Goal: Task Accomplishment & Management: Use online tool/utility

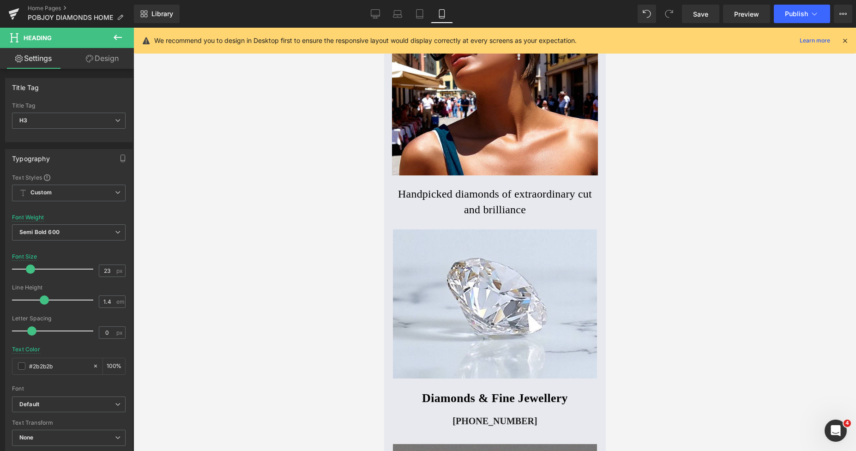
scroll to position [124, 0]
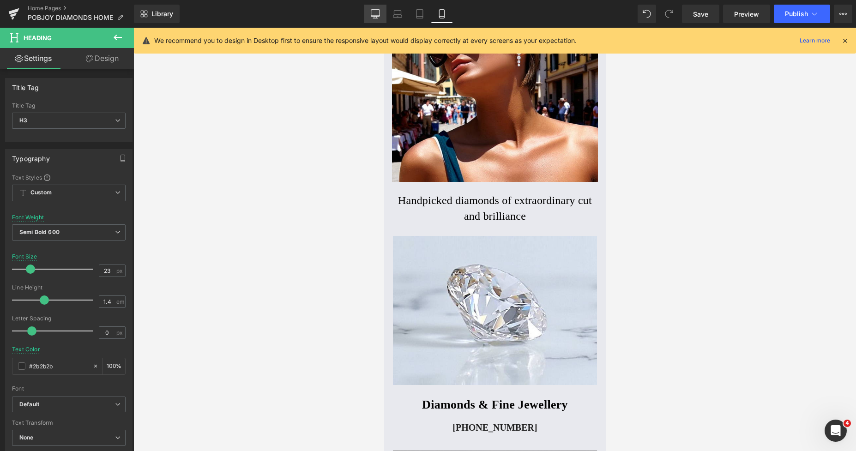
click at [374, 13] on icon at bounding box center [375, 13] width 9 height 9
click at [374, 15] on icon at bounding box center [375, 13] width 9 height 9
type input "22"
type input "#262626"
type input "100"
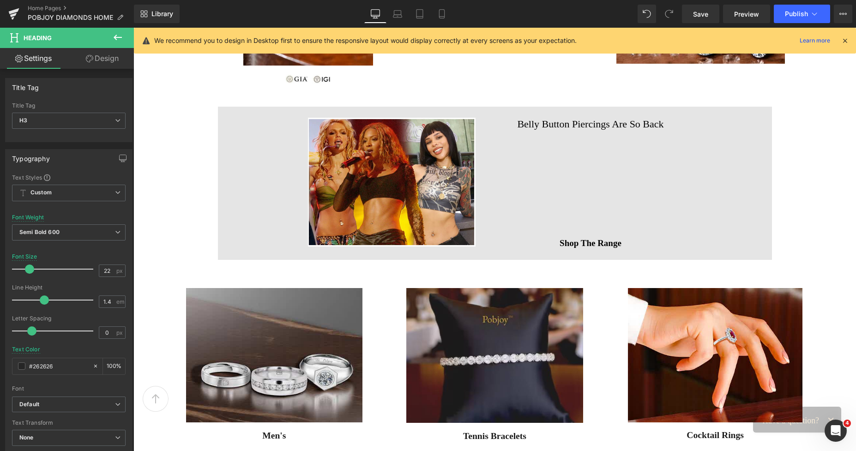
scroll to position [809, 0]
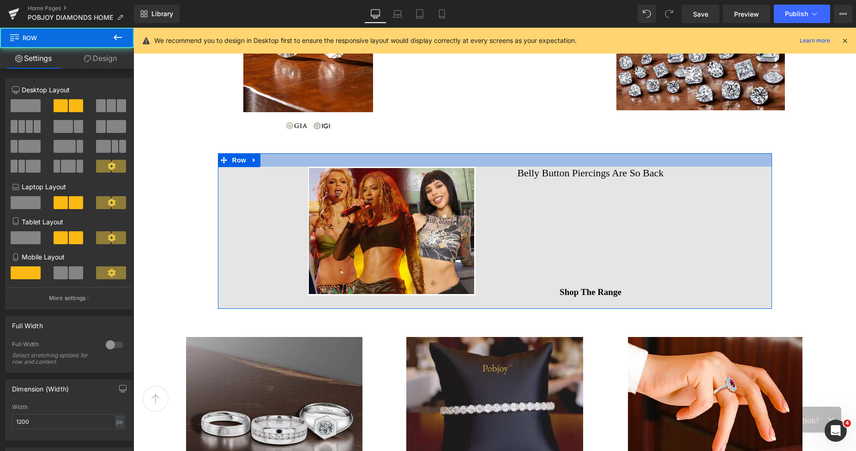
click at [517, 158] on div at bounding box center [495, 159] width 554 height 13
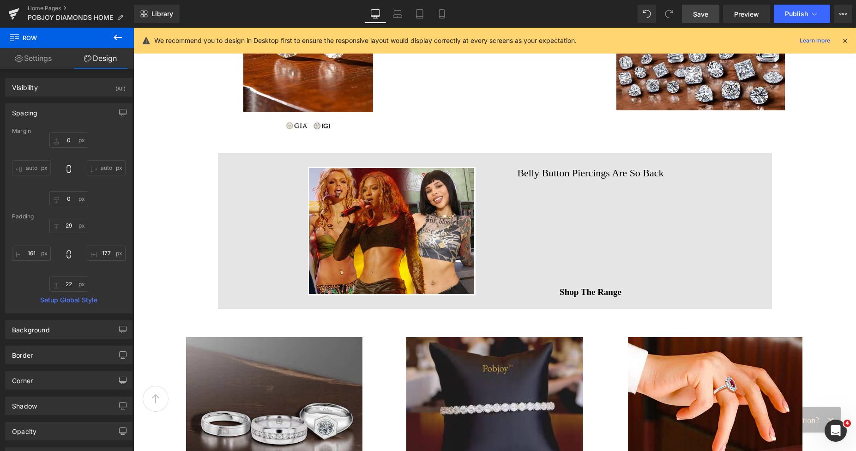
click at [705, 18] on span "Save" at bounding box center [700, 14] width 15 height 10
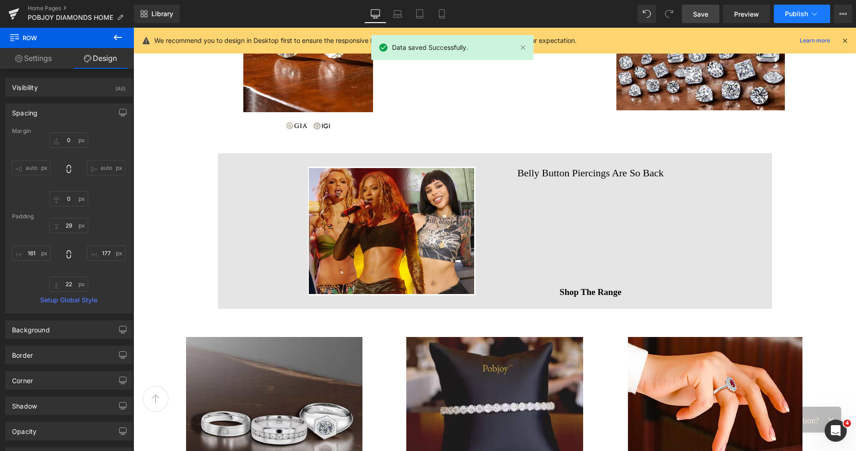
click at [813, 18] on icon at bounding box center [814, 13] width 9 height 9
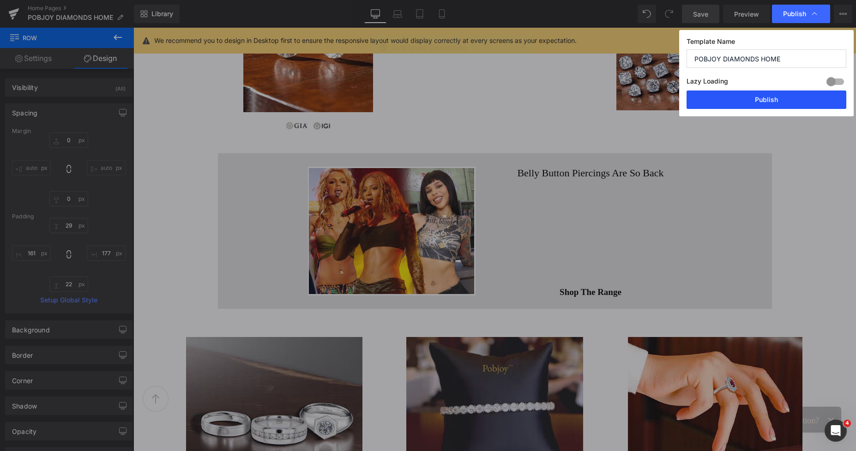
drag, startPoint x: 749, startPoint y: 99, endPoint x: 610, endPoint y: 62, distance: 143.8
click at [749, 99] on button "Publish" at bounding box center [767, 100] width 160 height 18
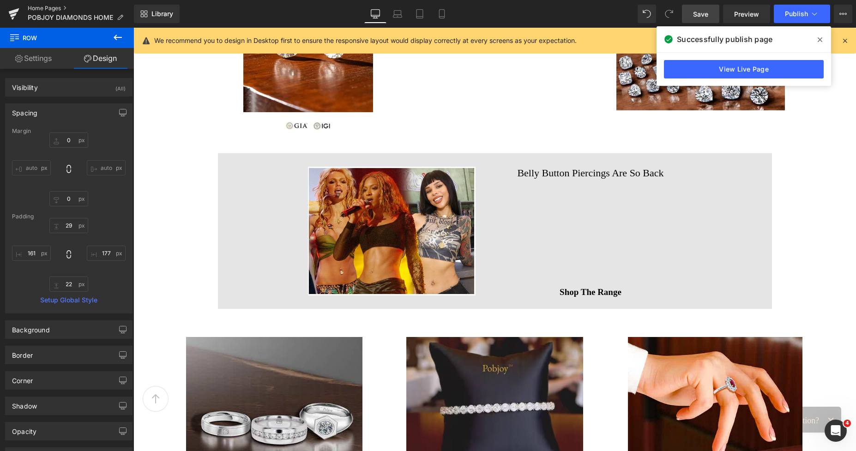
click at [45, 8] on link "Home Pages" at bounding box center [81, 8] width 106 height 7
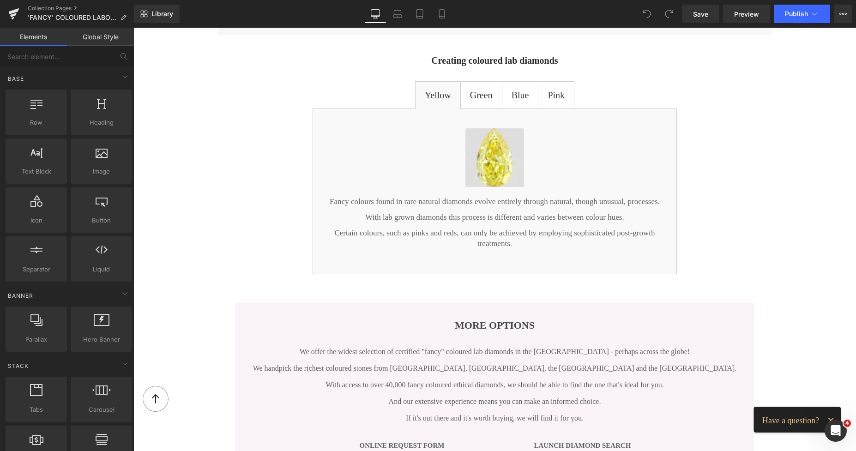
scroll to position [1353, 0]
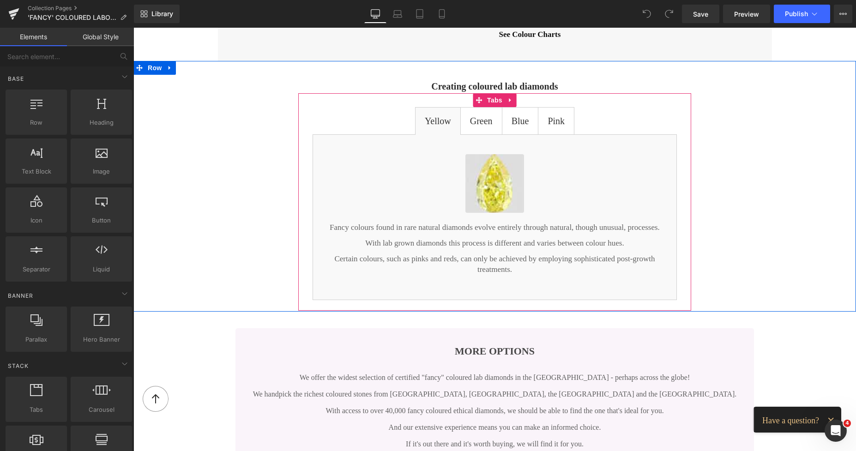
click at [520, 114] on div "Blue" at bounding box center [521, 121] width 18 height 14
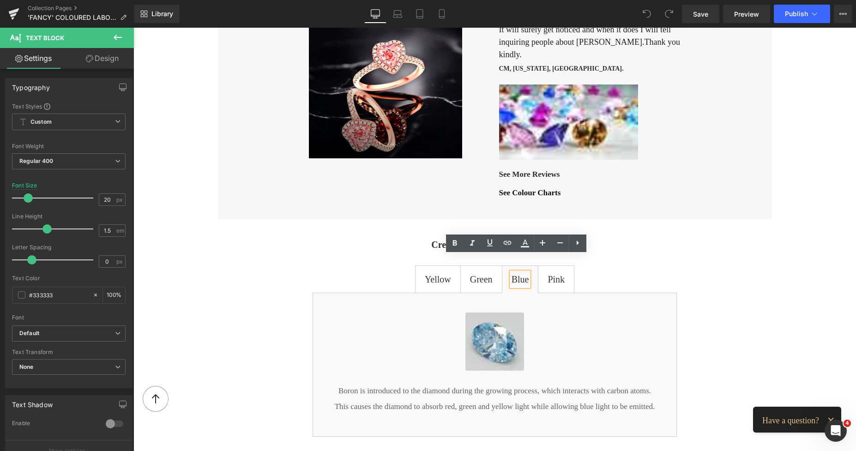
scroll to position [1120, 0]
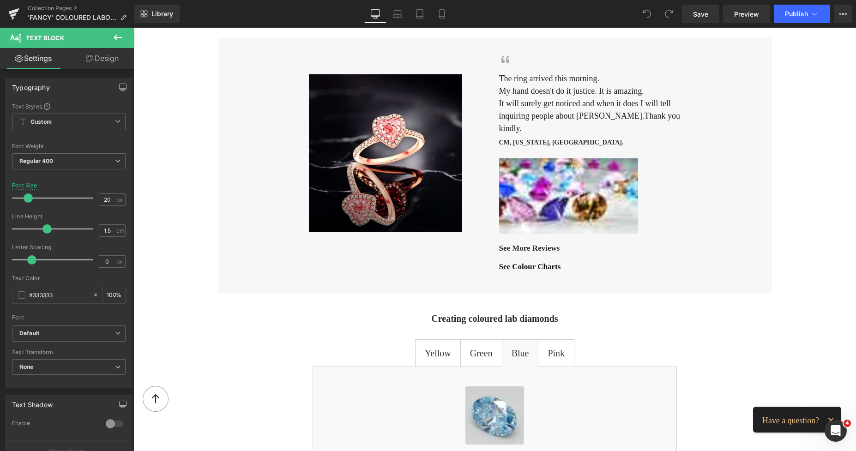
click at [115, 39] on icon at bounding box center [118, 38] width 8 height 6
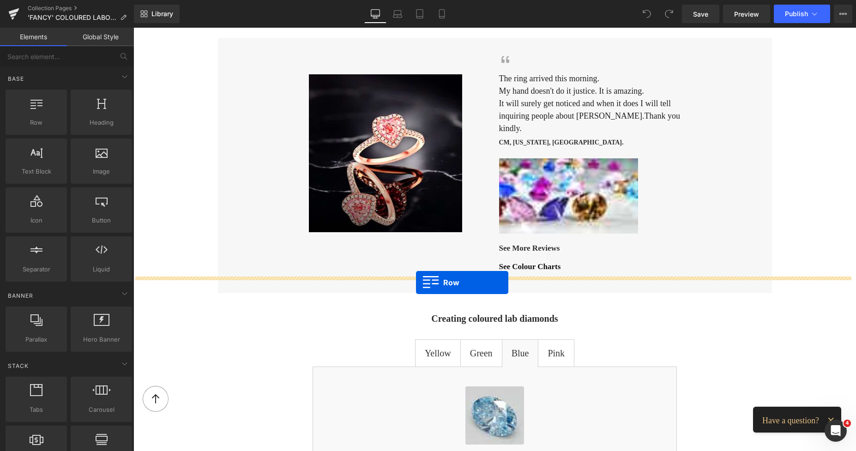
drag, startPoint x: 172, startPoint y: 141, endPoint x: 416, endPoint y: 283, distance: 282.1
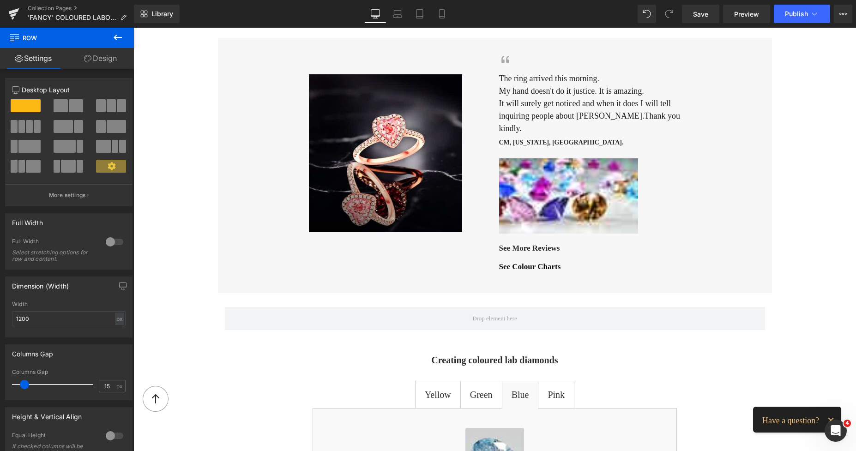
click at [113, 36] on icon at bounding box center [117, 37] width 11 height 11
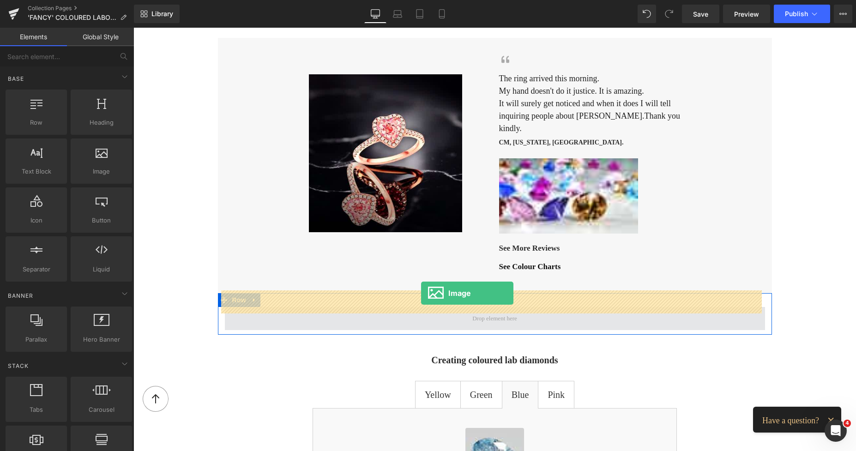
drag, startPoint x: 229, startPoint y: 194, endPoint x: 421, endPoint y: 293, distance: 216.0
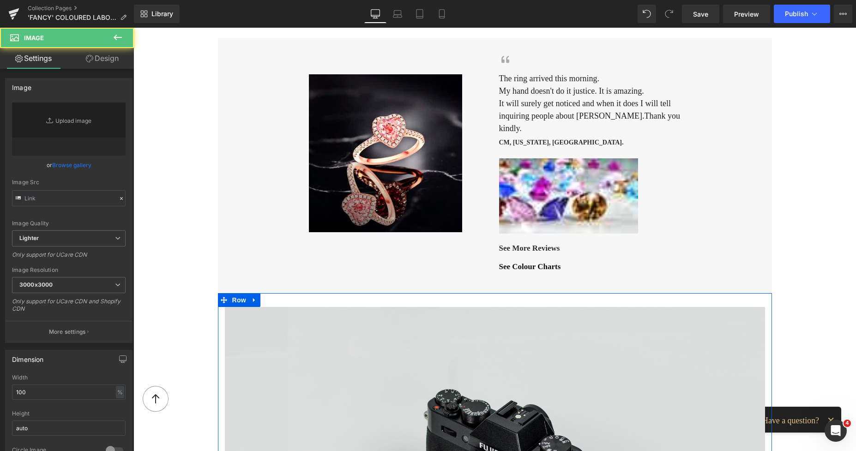
type input "//d1um8515vdn9kb.cloudfront.net/images/parallax.jpg"
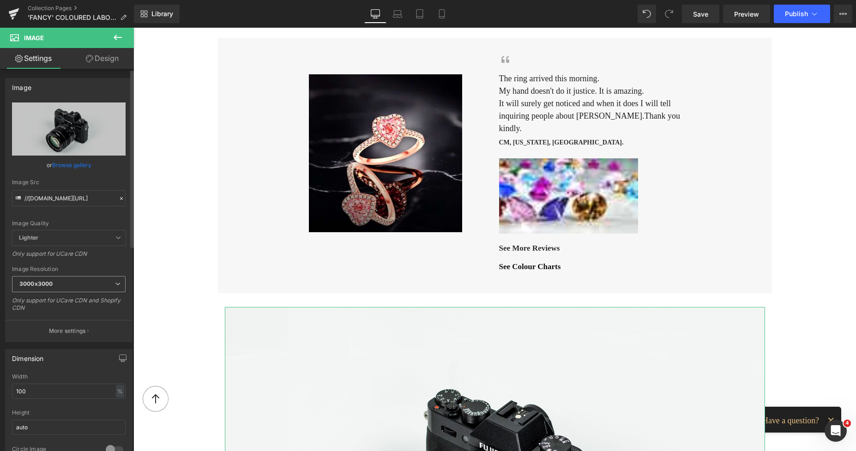
click at [53, 291] on span "3000x3000" at bounding box center [69, 284] width 114 height 16
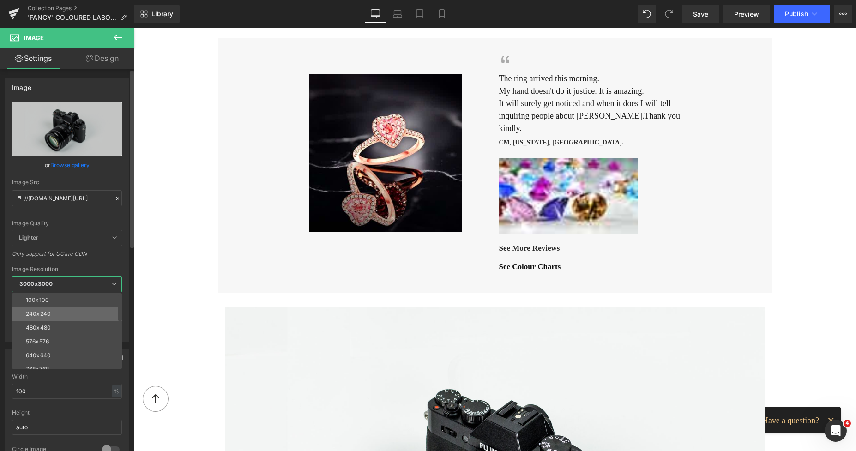
click at [45, 307] on li "240x240" at bounding box center [69, 314] width 114 height 14
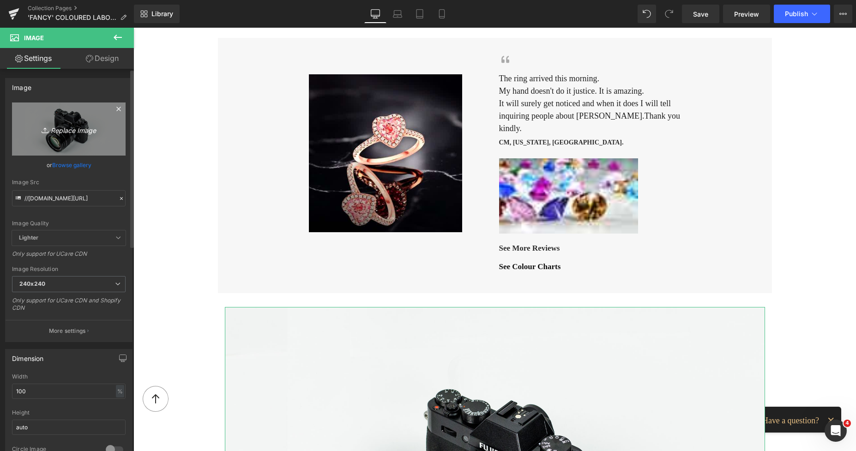
click at [86, 133] on icon "Replace Image" at bounding box center [69, 129] width 74 height 12
type input "C:\fakepath\bluesss.jpg"
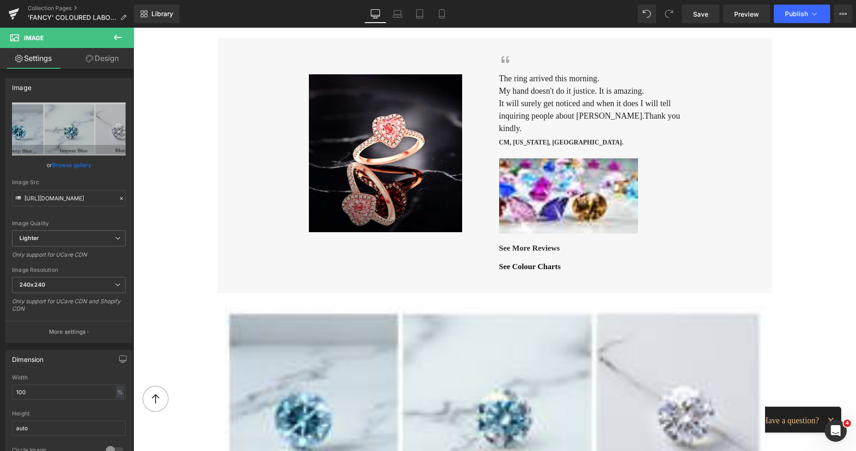
type input "https://ucarecdn.com/52192c6c-261c-49f4-94f9-8aa67568748f/-/format/auto/-/previ…"
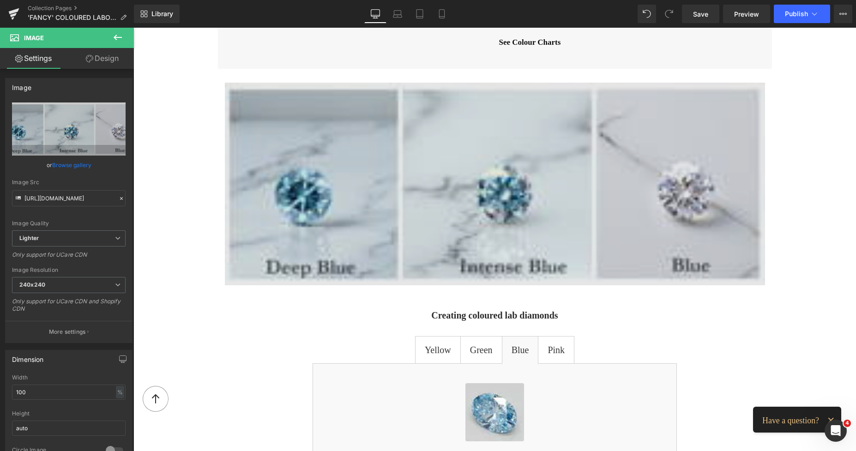
scroll to position [1348, 0]
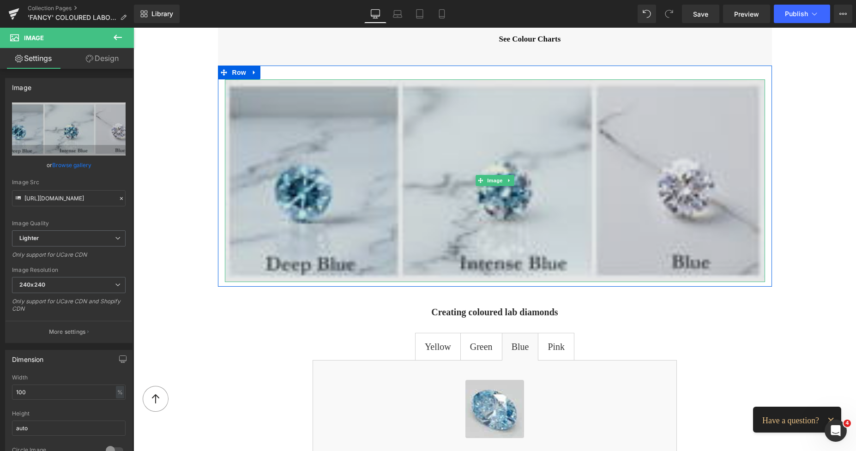
click at [463, 140] on img at bounding box center [495, 180] width 540 height 203
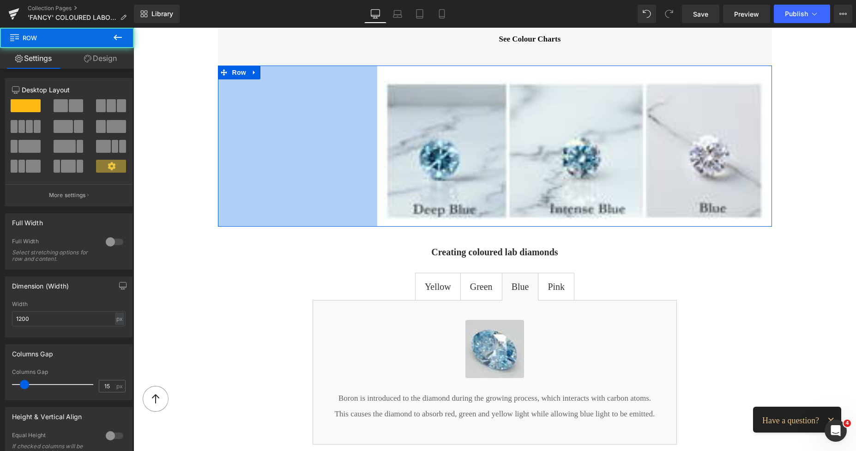
drag, startPoint x: 215, startPoint y: 133, endPoint x: 374, endPoint y: 89, distance: 165.4
click at [374, 89] on div "Image Row 345px" at bounding box center [495, 146] width 554 height 161
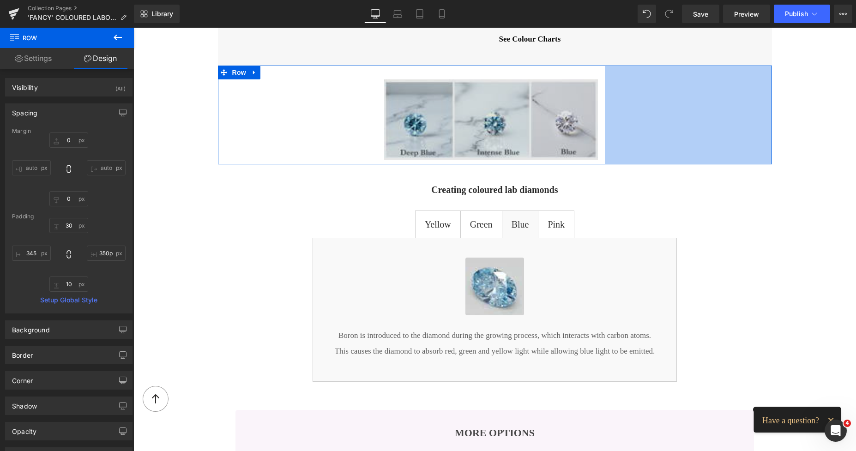
type input "362px"
drag, startPoint x: 767, startPoint y: 99, endPoint x: 600, endPoint y: 85, distance: 167.8
click at [600, 85] on div "Image Row 345px 362px" at bounding box center [495, 115] width 554 height 99
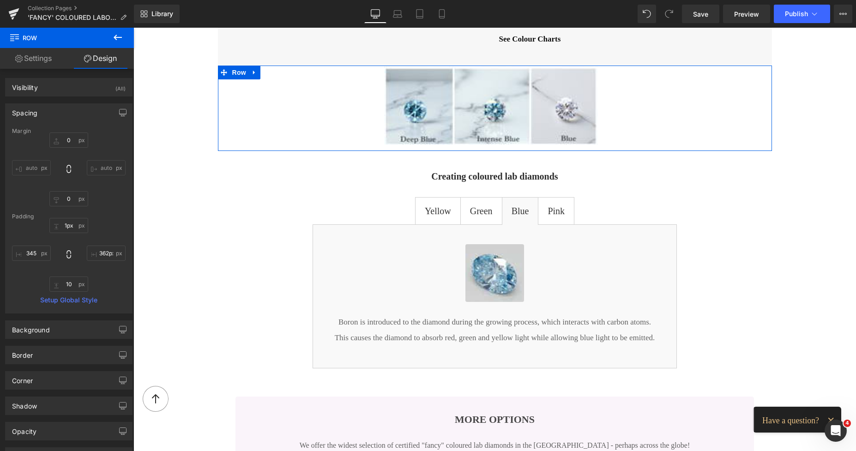
drag, startPoint x: 543, startPoint y: 51, endPoint x: 540, endPoint y: 38, distance: 13.6
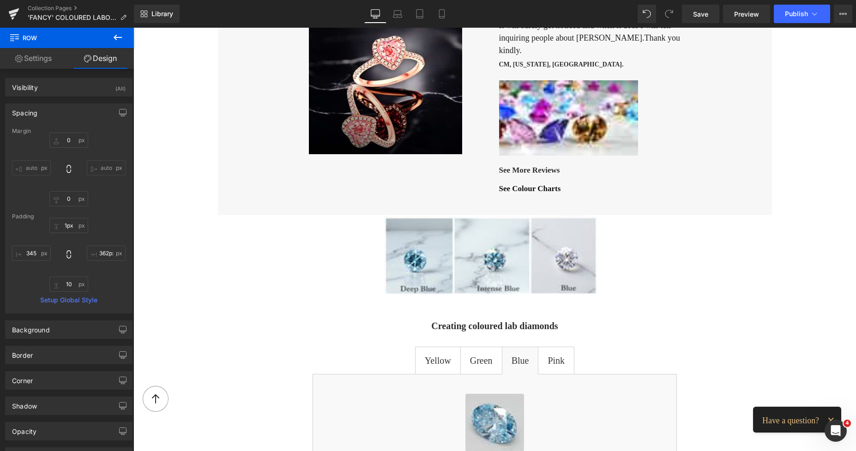
scroll to position [1179, 0]
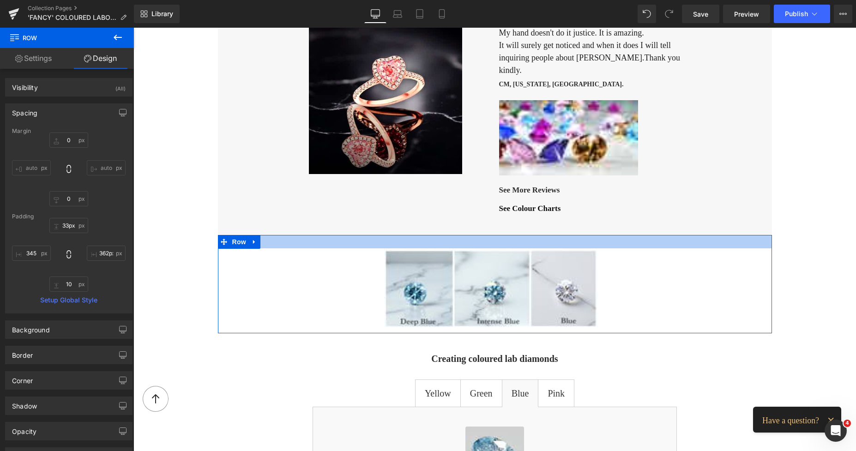
type input "34px"
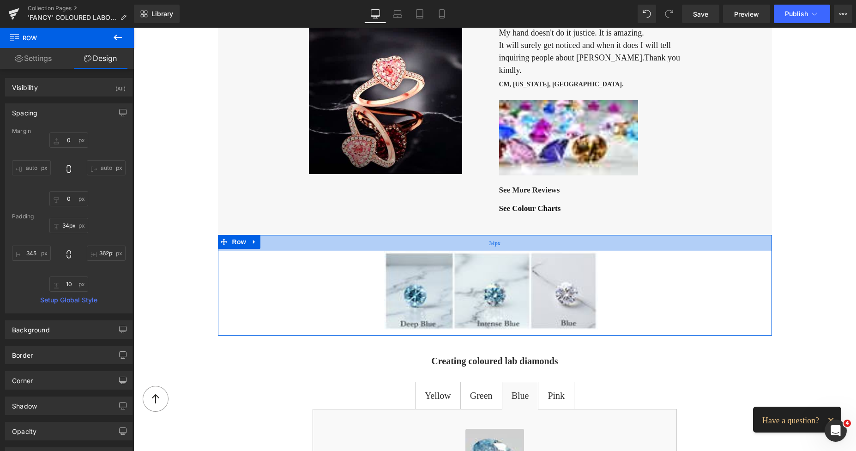
drag, startPoint x: 489, startPoint y: 218, endPoint x: 492, endPoint y: 234, distance: 15.6
click at [492, 235] on div "34px" at bounding box center [495, 243] width 554 height 16
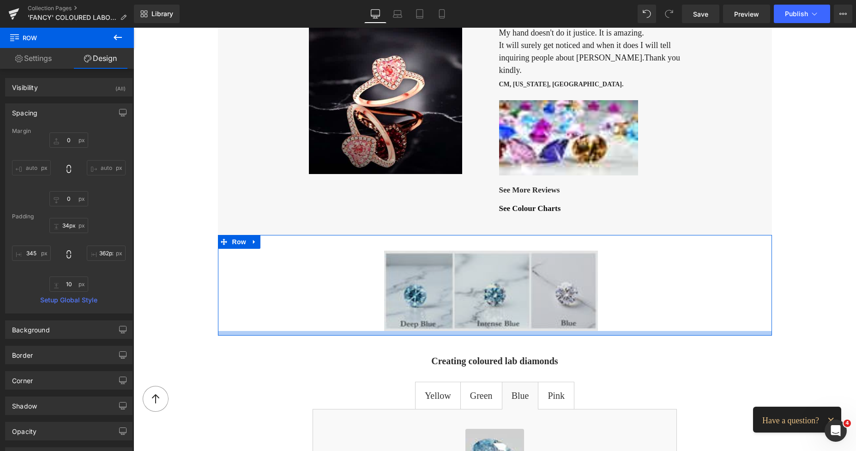
type input "0px"
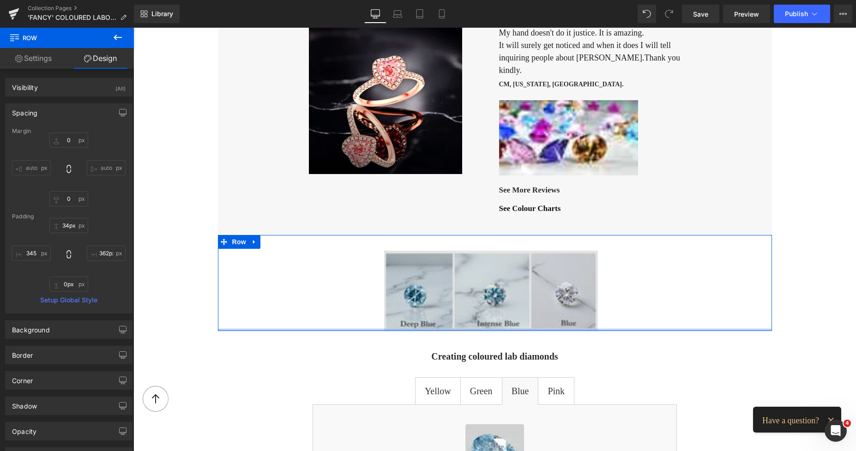
drag, startPoint x: 507, startPoint y: 317, endPoint x: 509, endPoint y: 309, distance: 8.1
click at [509, 309] on div "Image Row 34px 345px 362px" at bounding box center [495, 283] width 554 height 96
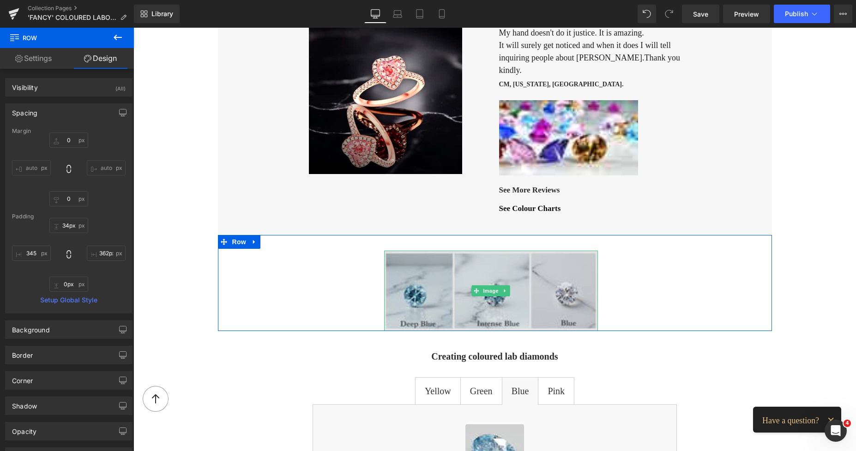
click at [393, 260] on img at bounding box center [491, 291] width 214 height 80
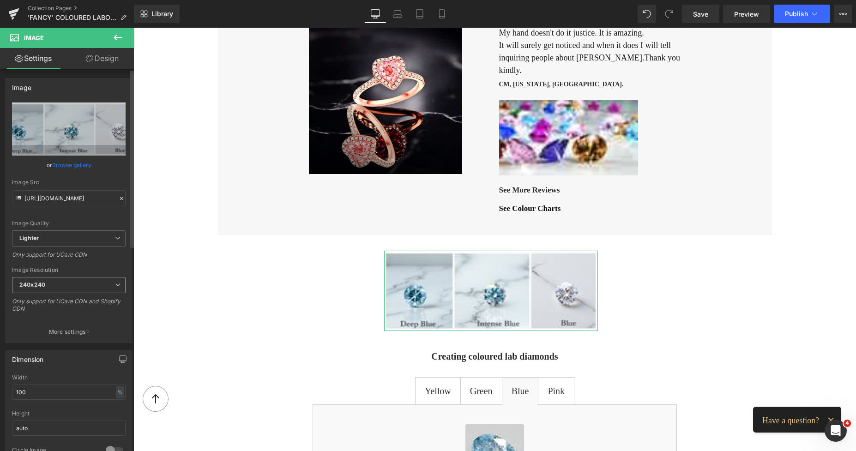
click at [50, 283] on span "240x240" at bounding box center [69, 285] width 114 height 16
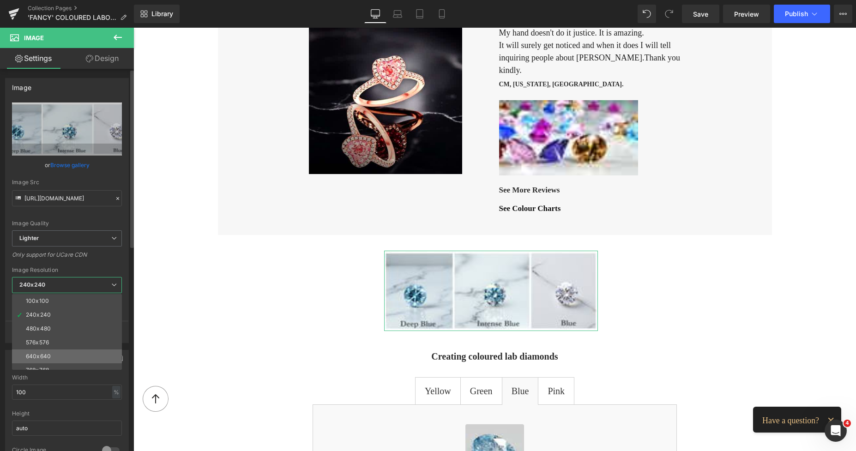
click at [49, 352] on li "640x640" at bounding box center [69, 357] width 114 height 14
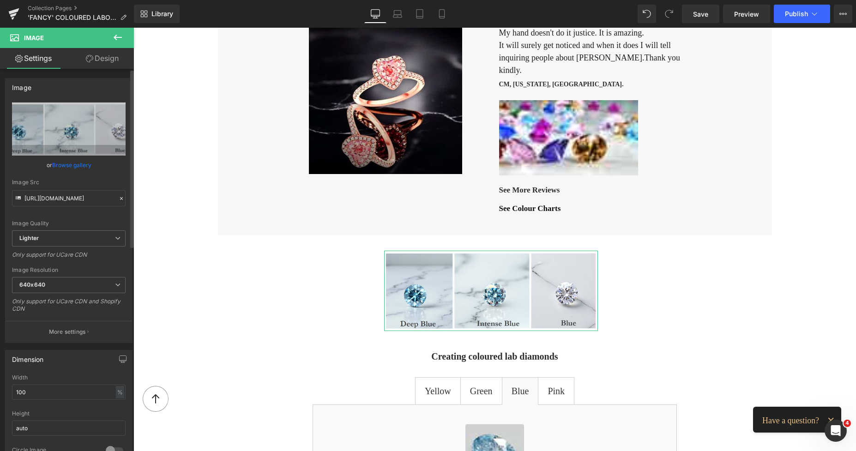
type input "https://ucarecdn.com/52192c6c-261c-49f4-94f9-8aa67568748f/-/format/auto/-/previ…"
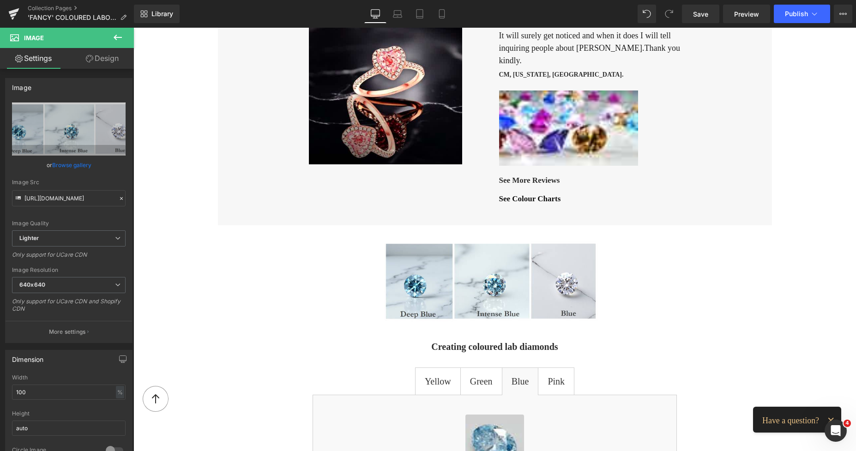
scroll to position [1195, 0]
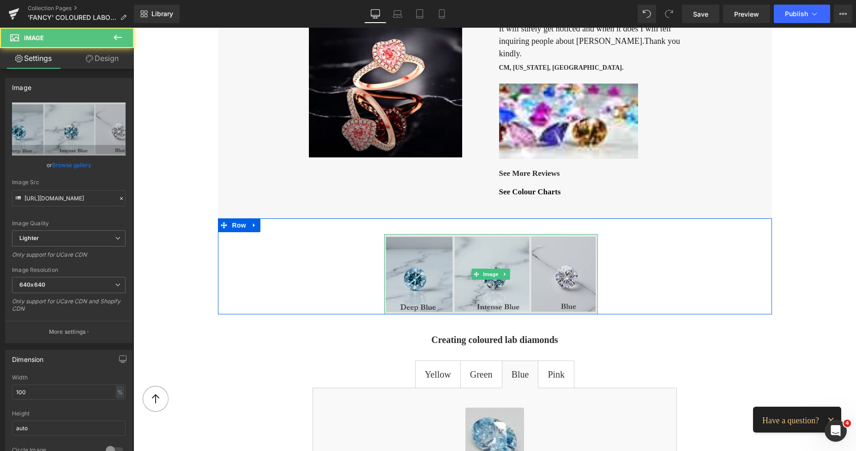
click at [418, 238] on img at bounding box center [491, 274] width 214 height 80
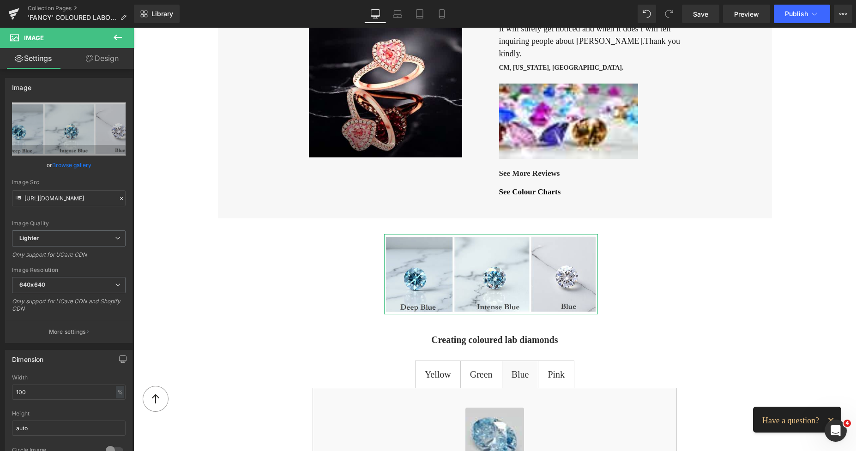
click at [111, 63] on link "Design" at bounding box center [102, 58] width 67 height 21
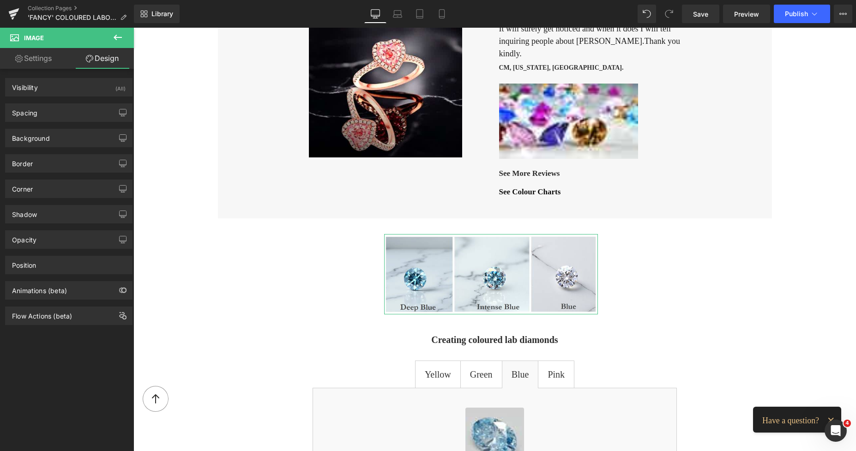
type input "#e3e3e3"
type input "100"
click at [61, 168] on div "Border" at bounding box center [69, 164] width 127 height 18
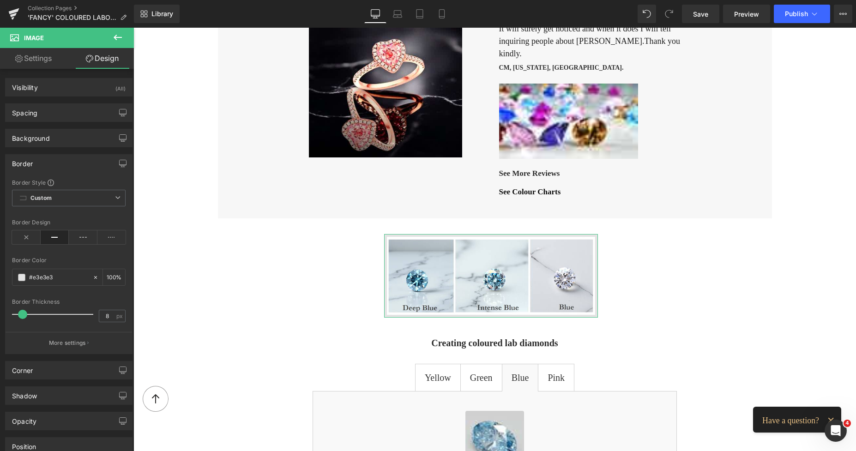
type input "9"
drag, startPoint x: 17, startPoint y: 313, endPoint x: 23, endPoint y: 315, distance: 6.9
click at [23, 315] on span at bounding box center [23, 314] width 9 height 9
click at [22, 279] on span at bounding box center [21, 277] width 7 height 7
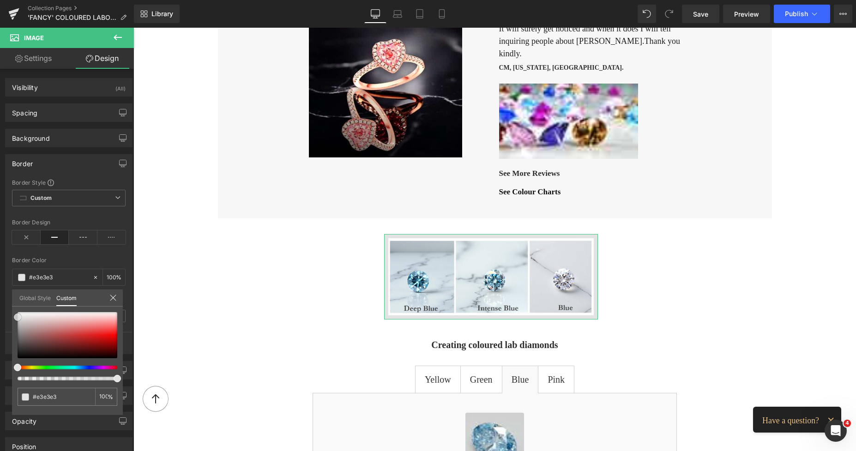
type input "#e2e2e2"
type input "#e5e5e5"
type input "#e8e8e8"
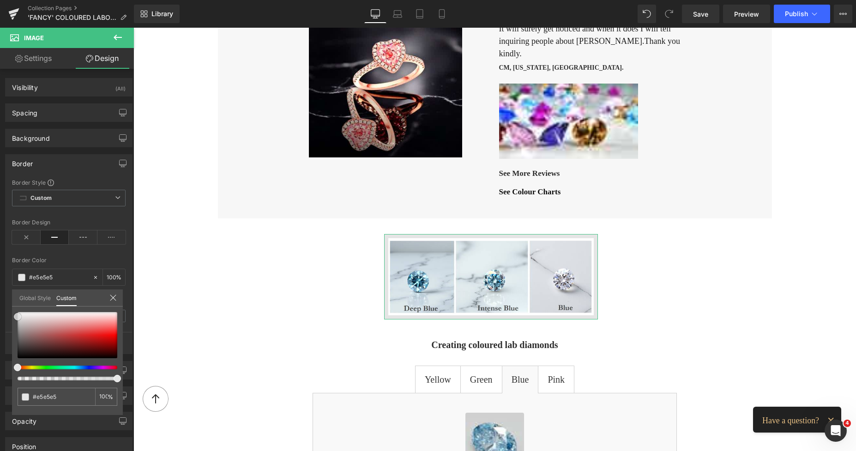
type input "#e8e8e8"
type input "#eaeaea"
type input "#ededed"
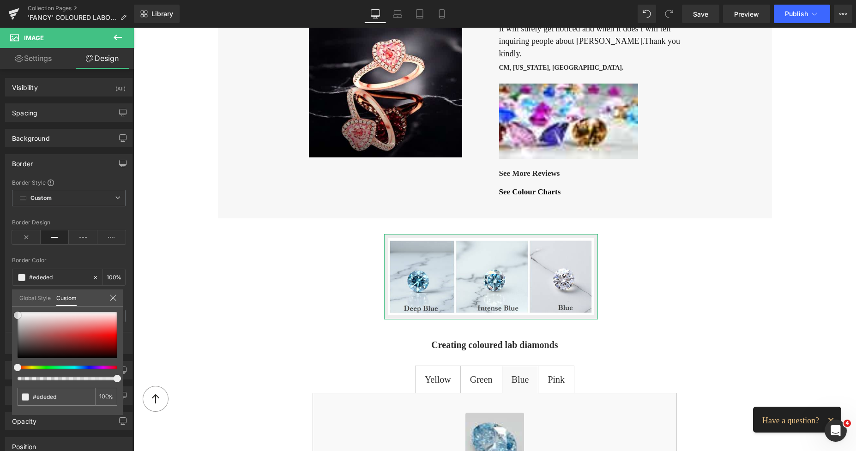
type input "#efefef"
type input "#f2f2f2"
type input "#f4f4f4"
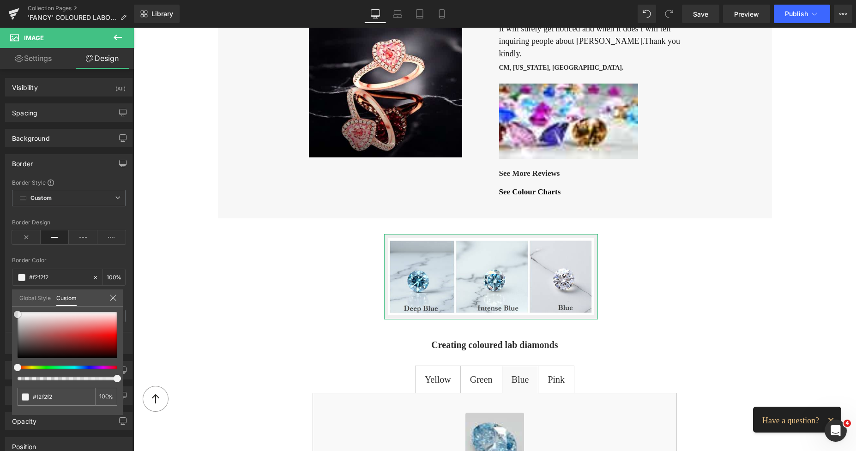
type input "#f4f4f4"
drag, startPoint x: 18, startPoint y: 315, endPoint x: 14, endPoint y: 312, distance: 5.6
click at [14, 312] on span at bounding box center [17, 313] width 7 height 7
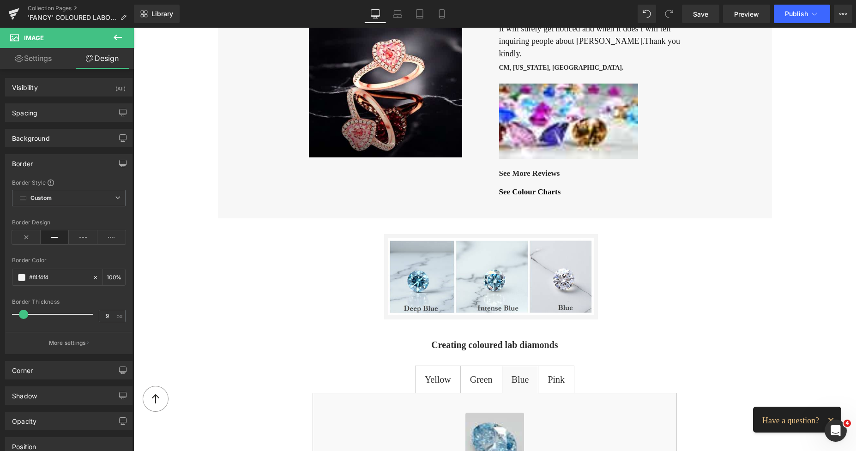
click at [258, 280] on body "Skip to content 0" at bounding box center [494, 367] width 723 height 3068
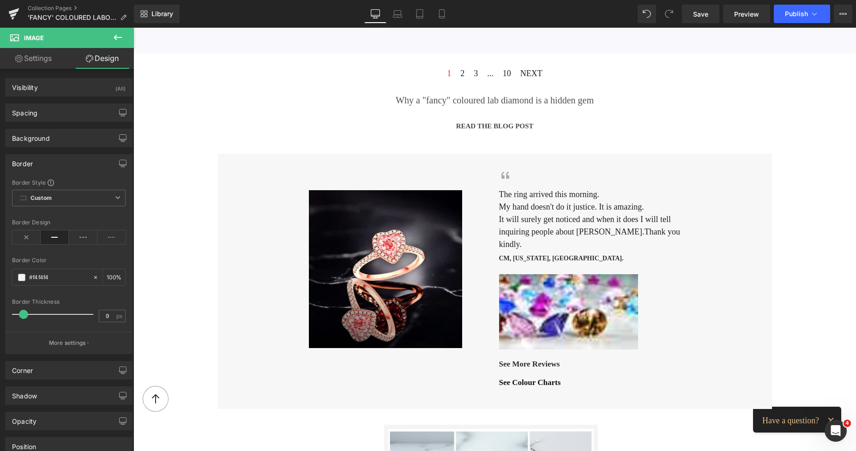
scroll to position [1217, 0]
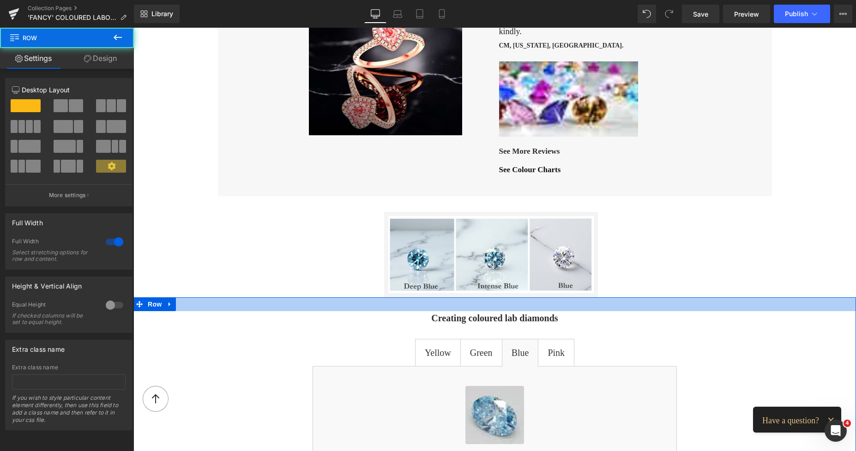
drag, startPoint x: 456, startPoint y: 286, endPoint x: 455, endPoint y: 282, distance: 4.6
click at [455, 297] on div at bounding box center [494, 304] width 723 height 14
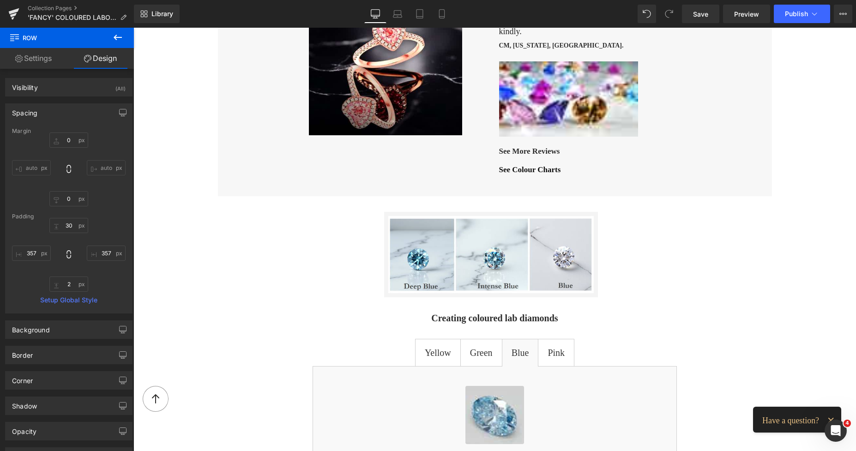
type input "0"
type input "30"
type input "357"
type input "2"
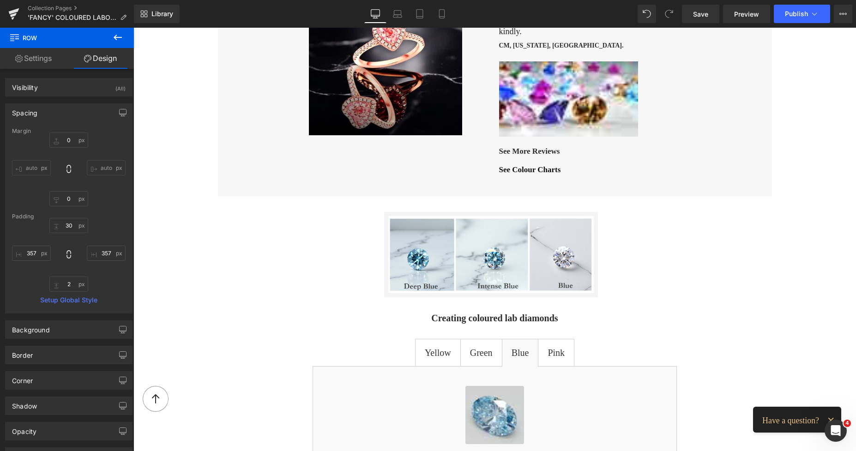
type input "357"
click at [438, 14] on icon at bounding box center [441, 13] width 9 height 9
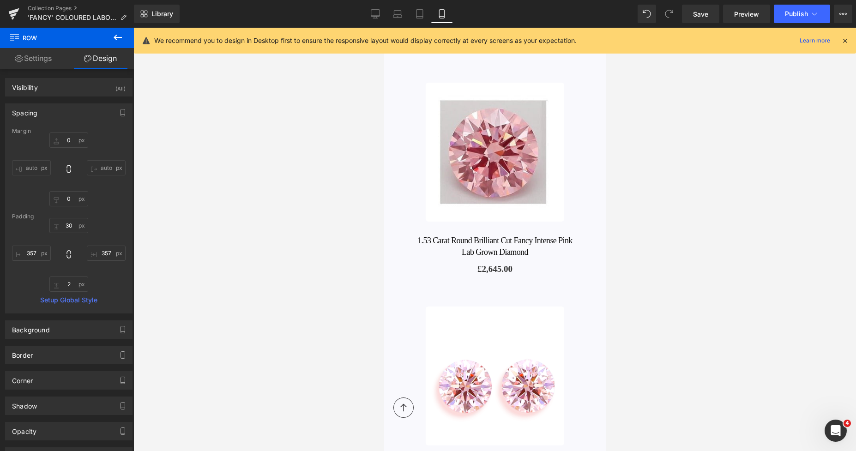
type input "0"
type input "37"
type input "11"
type input "2"
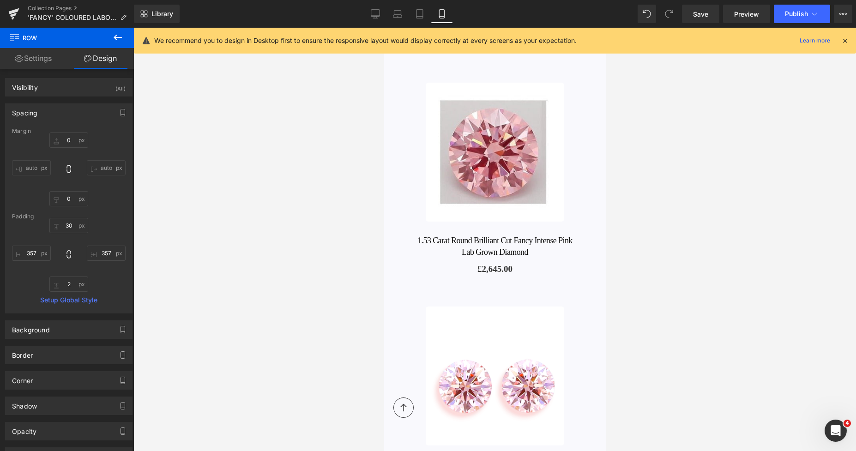
type input "11"
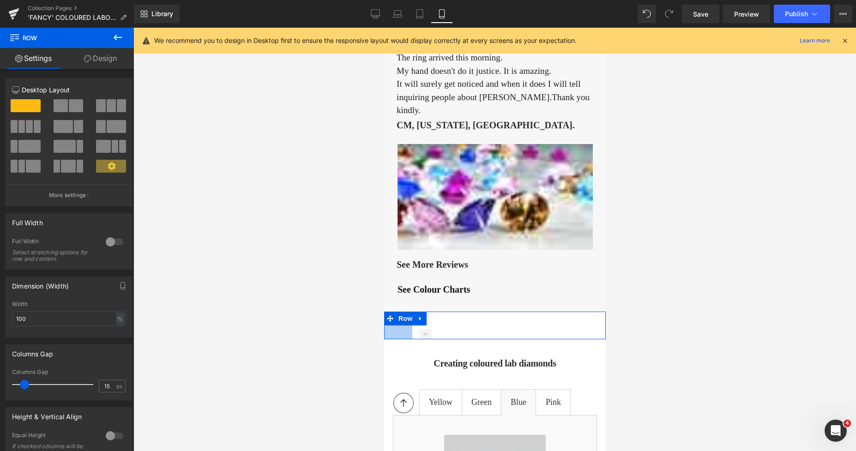
drag, startPoint x: 59, startPoint y: 212, endPoint x: 372, endPoint y: 245, distance: 314.9
drag, startPoint x: 697, startPoint y: 9, endPoint x: 208, endPoint y: 201, distance: 525.6
click at [697, 9] on span "Save" at bounding box center [700, 14] width 15 height 10
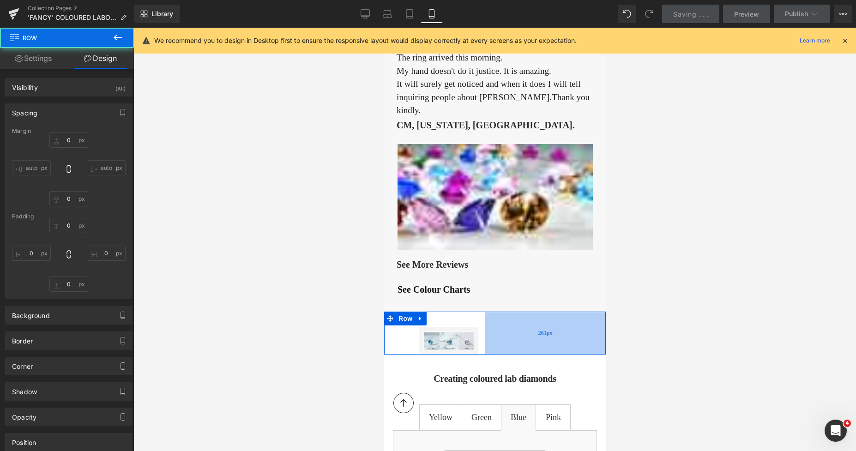
type input "0"
type input "34"
type input "252px"
type input "0"
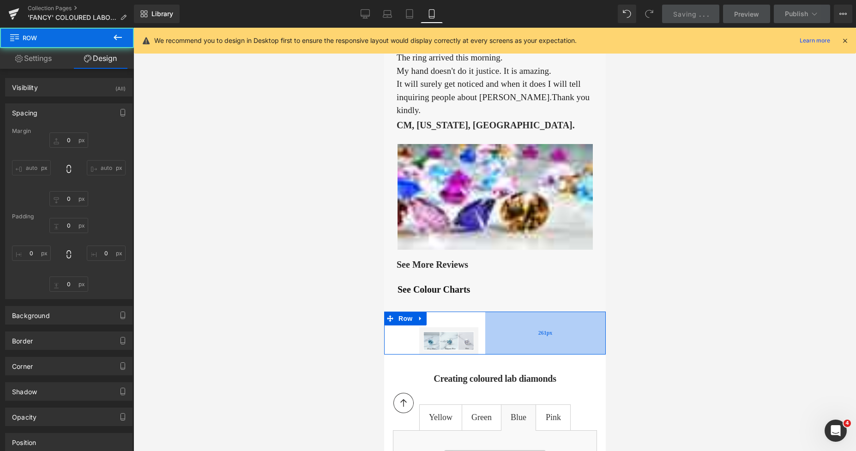
type input "61"
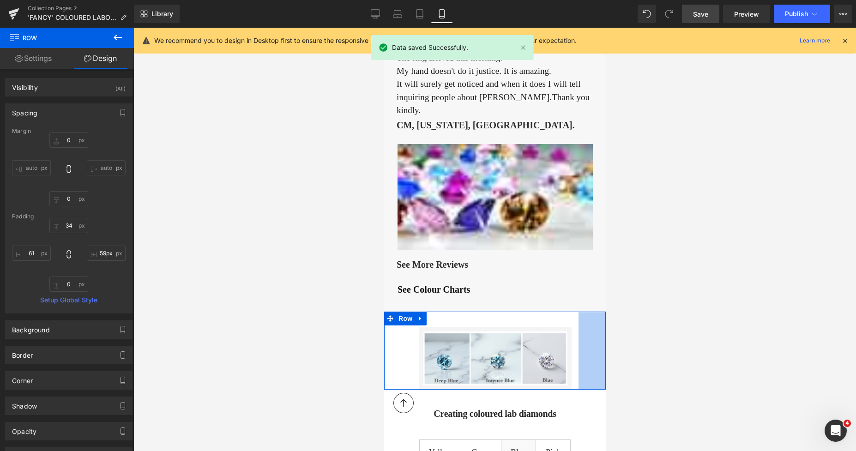
drag, startPoint x: 504, startPoint y: 232, endPoint x: 598, endPoint y: 239, distance: 94.9
click at [94, 253] on input "59px" at bounding box center [106, 253] width 39 height 15
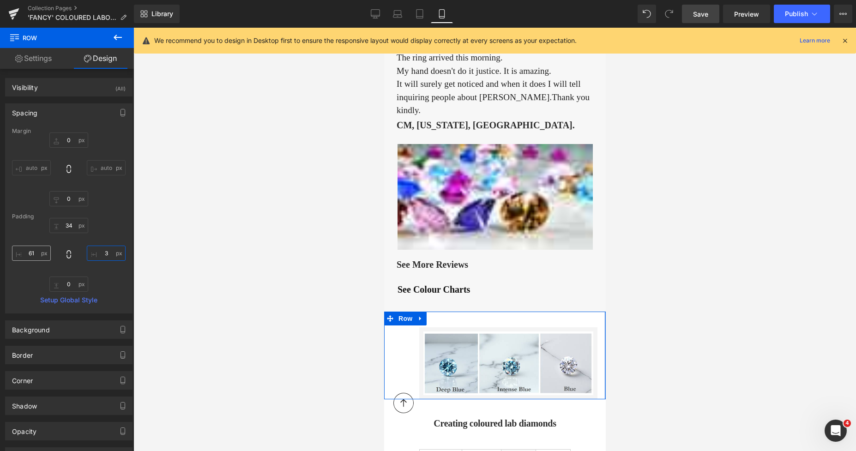
type input "3"
click at [28, 255] on input "61" at bounding box center [31, 253] width 39 height 15
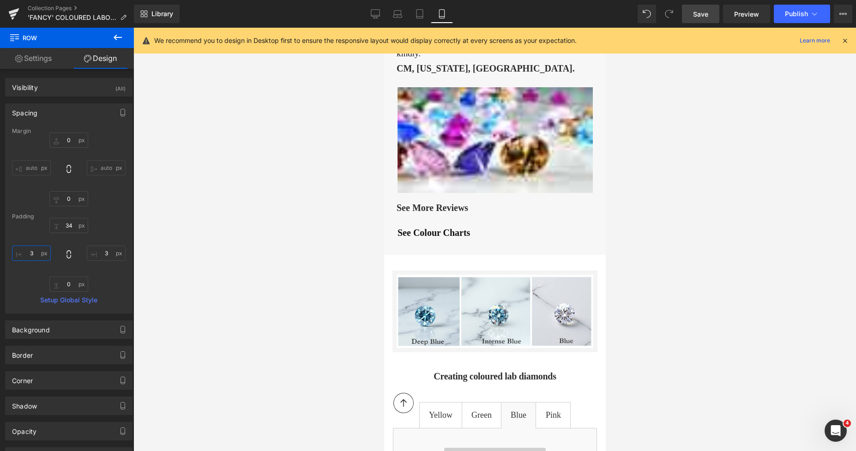
scroll to position [3593, 0]
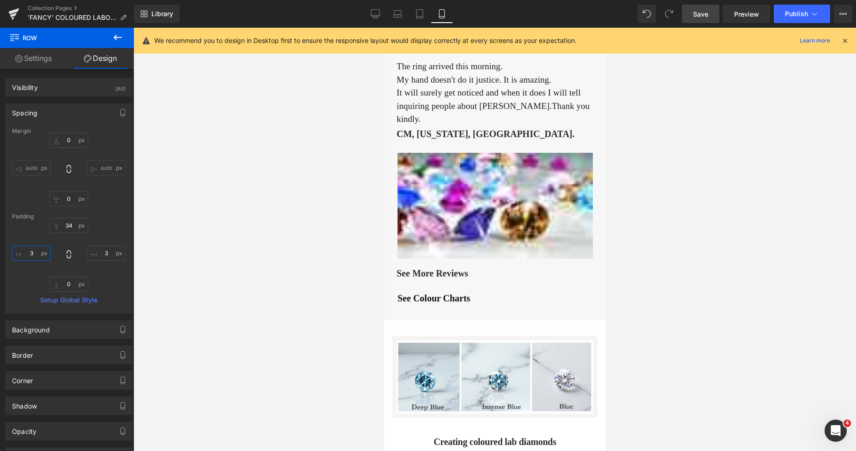
drag, startPoint x: 602, startPoint y: 290, endPoint x: 1018, endPoint y: 248, distance: 418.2
type input "3"
click at [697, 15] on span "Save" at bounding box center [700, 14] width 15 height 10
click at [406, 16] on icon at bounding box center [409, 13] width 9 height 9
click at [408, 11] on icon at bounding box center [409, 13] width 9 height 9
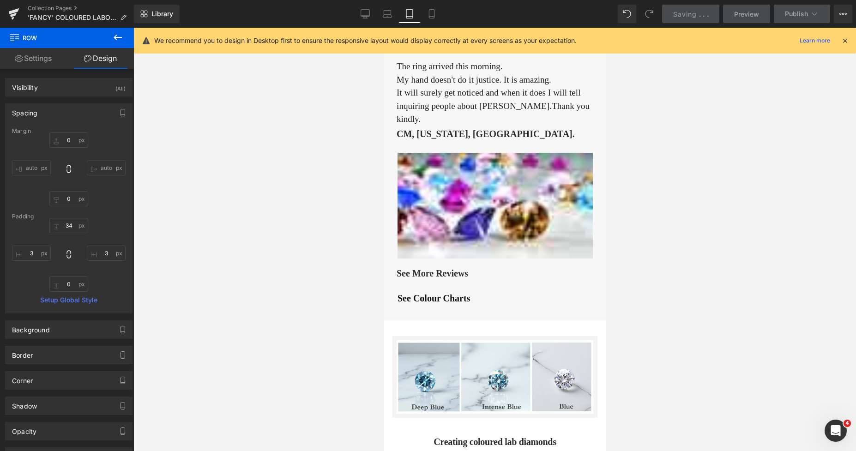
click at [408, 18] on icon at bounding box center [409, 13] width 9 height 9
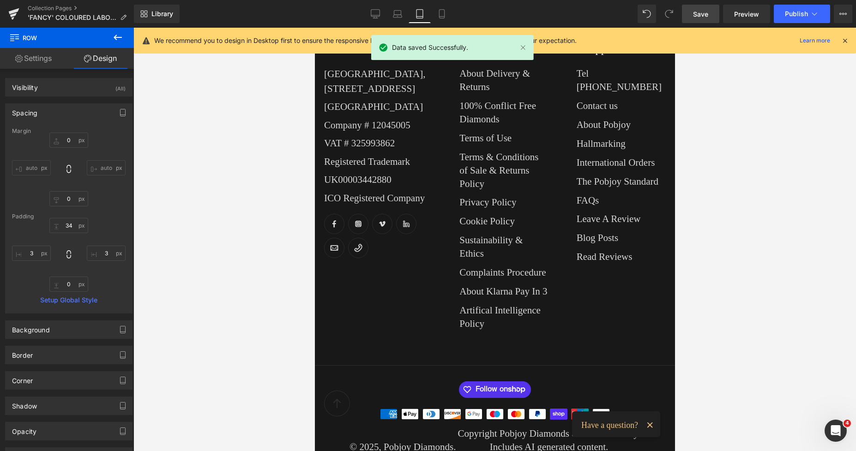
type input "0"
type input "34"
type input "362"
type input "0"
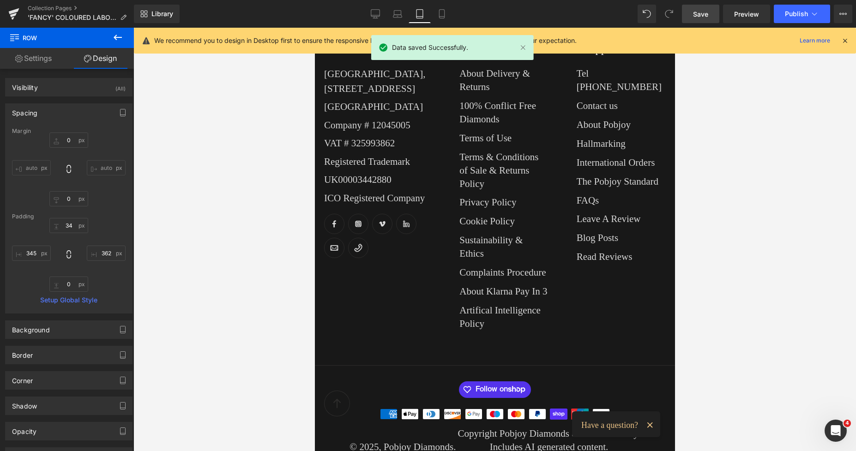
scroll to position [1645, 0]
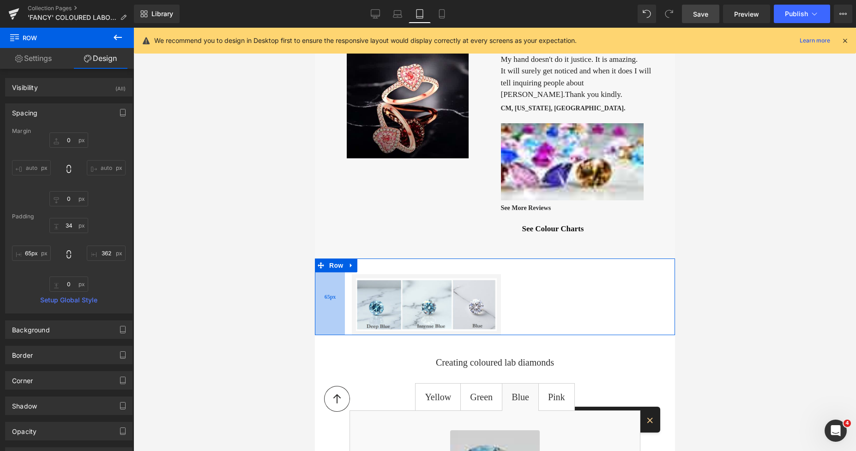
type input "60px"
drag, startPoint x: 465, startPoint y: 244, endPoint x: 333, endPoint y: 255, distance: 132.1
click at [333, 259] on div "65px" at bounding box center [329, 297] width 30 height 77
click at [102, 252] on input "362" at bounding box center [106, 253] width 39 height 15
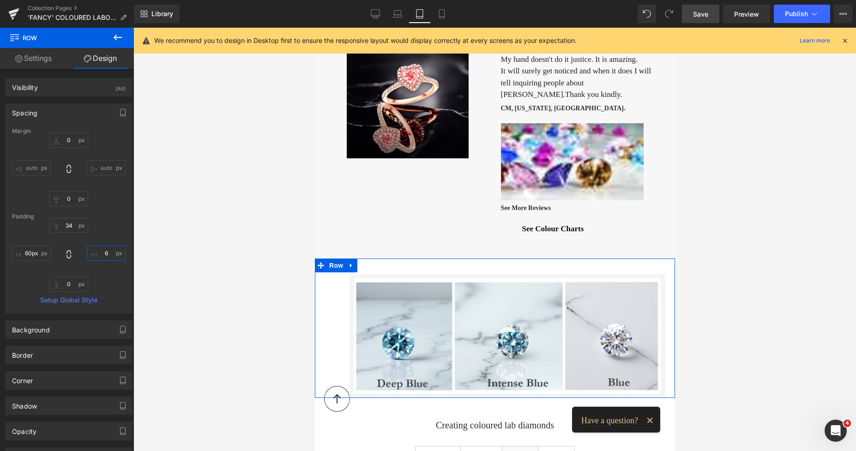
type input "60"
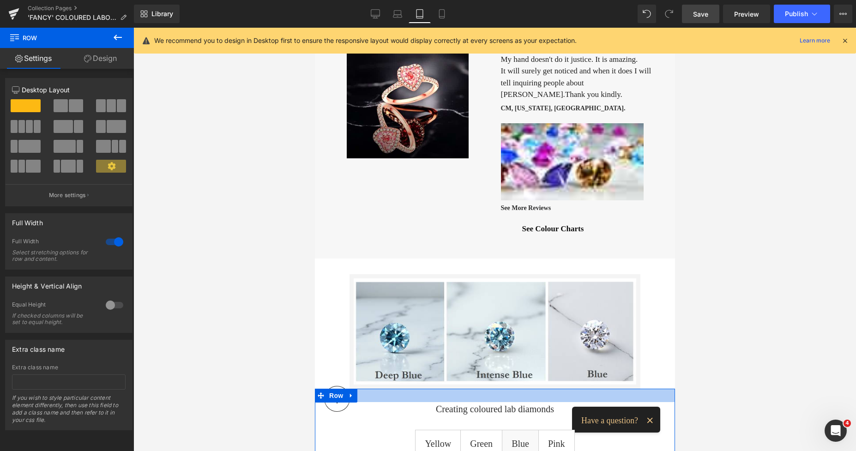
drag, startPoint x: 517, startPoint y: 366, endPoint x: 509, endPoint y: 359, distance: 10.5
click at [509, 389] on div at bounding box center [494, 395] width 360 height 13
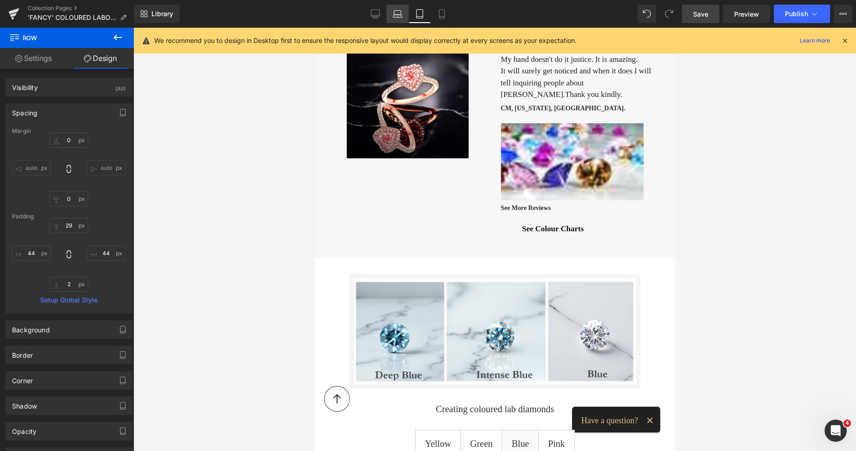
click at [398, 17] on icon at bounding box center [397, 13] width 9 height 9
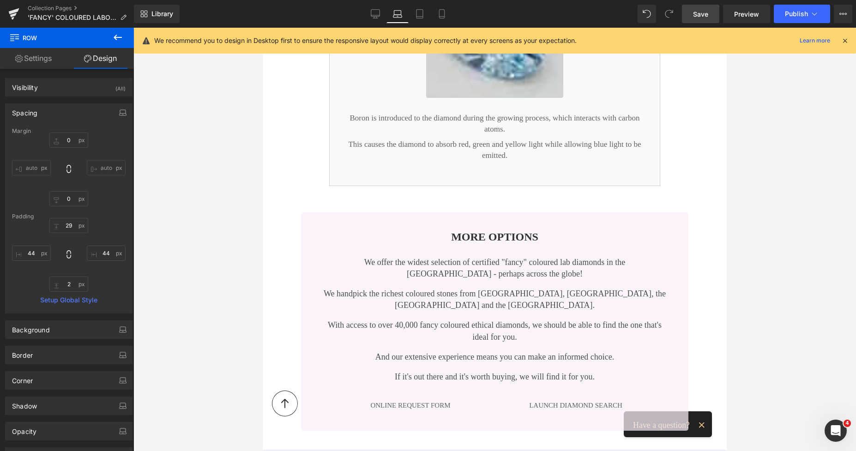
type input "0"
type input "37"
type input "113"
type input "2"
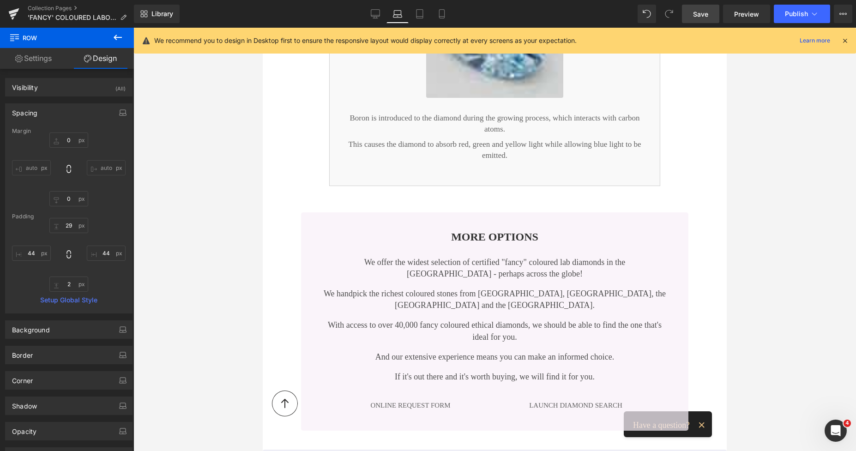
type input "113"
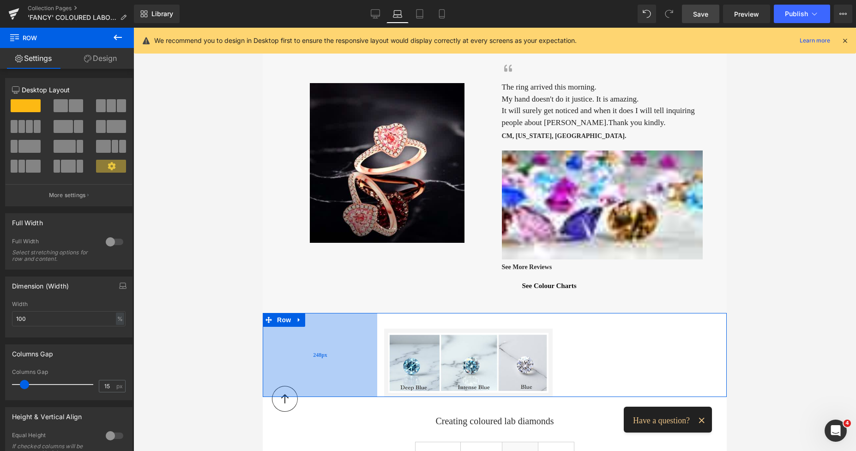
drag, startPoint x: 392, startPoint y: 338, endPoint x: 347, endPoint y: 339, distance: 44.8
click at [347, 339] on div "248px" at bounding box center [320, 355] width 115 height 84
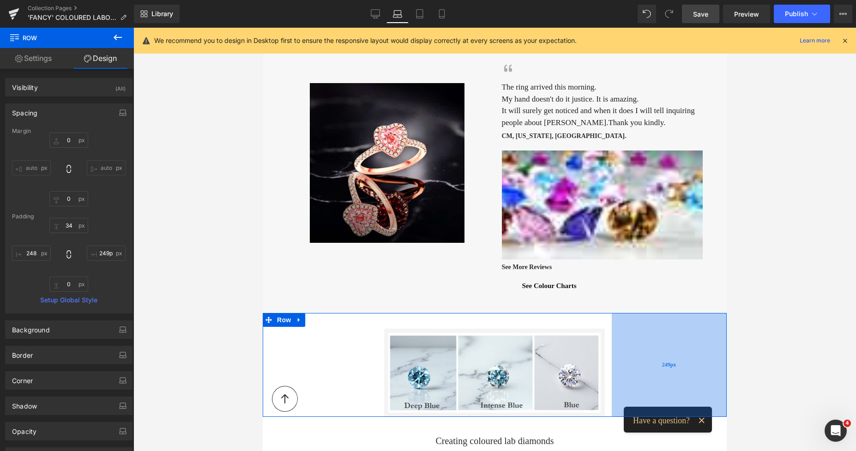
type input "248px"
drag, startPoint x: 631, startPoint y: 336, endPoint x: 684, endPoint y: 335, distance: 52.7
click at [684, 335] on div "248px" at bounding box center [669, 365] width 115 height 104
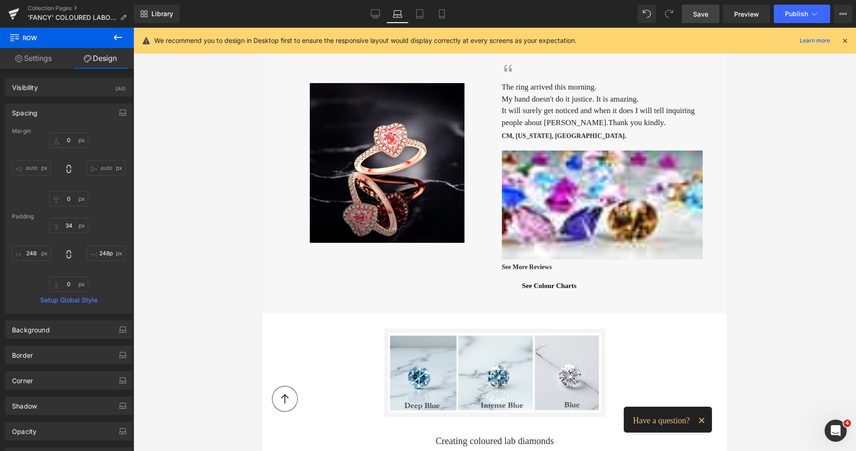
scroll to position [1305, 0]
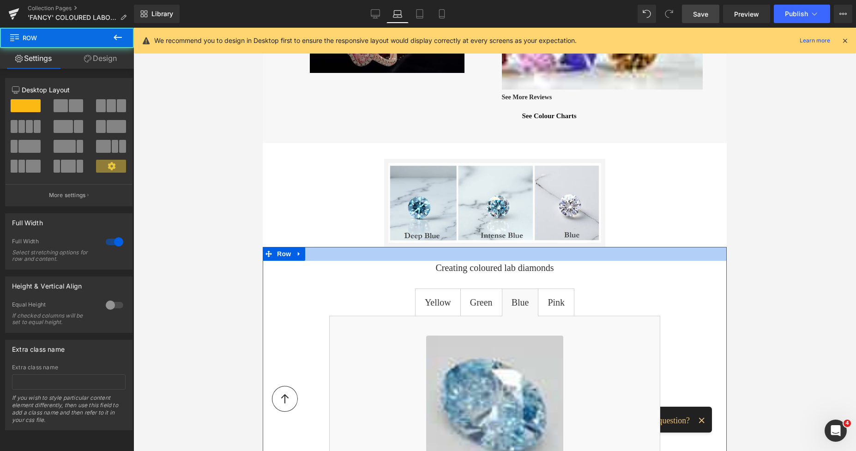
drag, startPoint x: 535, startPoint y: 240, endPoint x: 530, endPoint y: 237, distance: 5.6
click at [530, 247] on div at bounding box center [495, 254] width 464 height 14
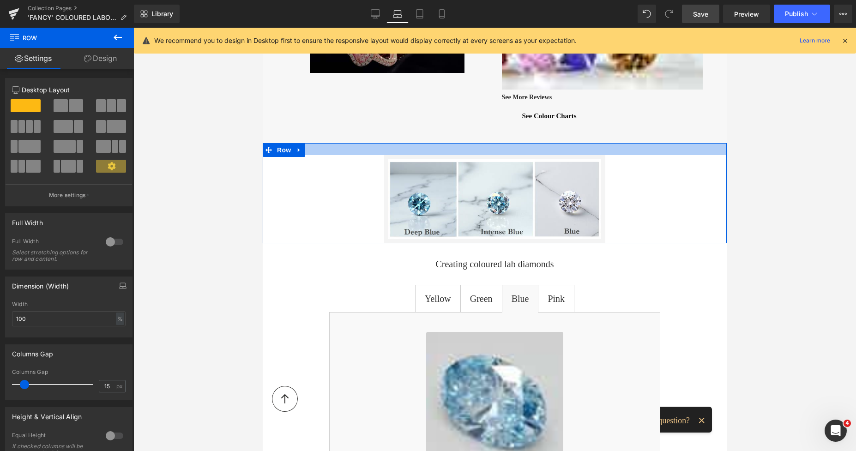
drag, startPoint x: 525, startPoint y: 140, endPoint x: 519, endPoint y: 137, distance: 7.0
click at [519, 143] on div at bounding box center [495, 149] width 464 height 12
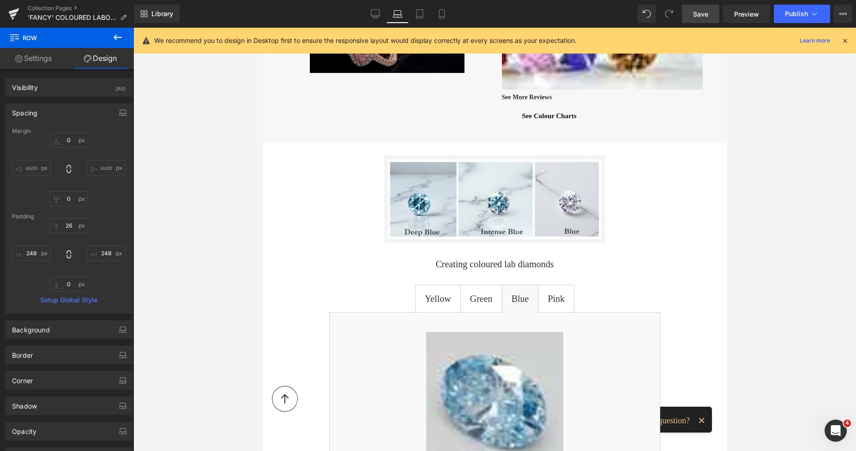
drag, startPoint x: 700, startPoint y: 9, endPoint x: 457, endPoint y: 192, distance: 304.3
click at [700, 9] on span "Save" at bounding box center [700, 14] width 15 height 10
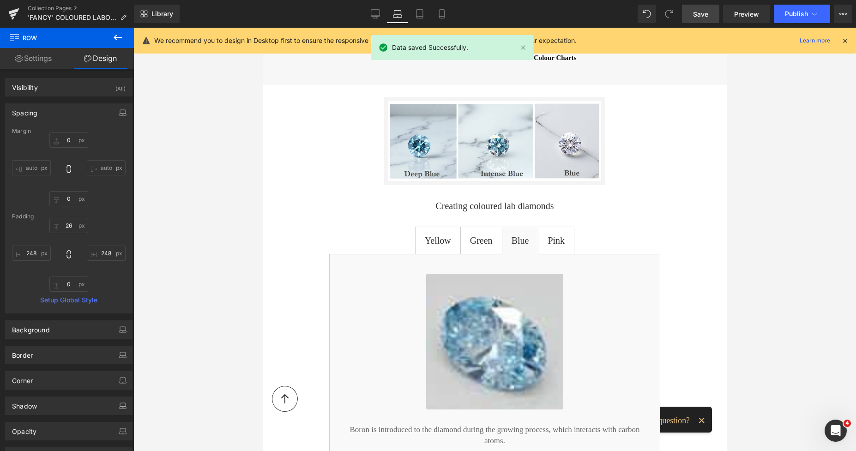
scroll to position [1247, 0]
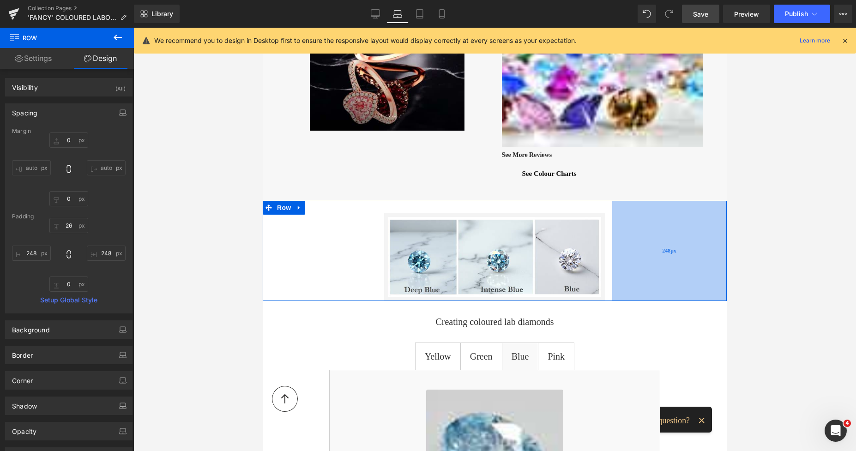
click at [626, 235] on div "248px" at bounding box center [669, 251] width 115 height 100
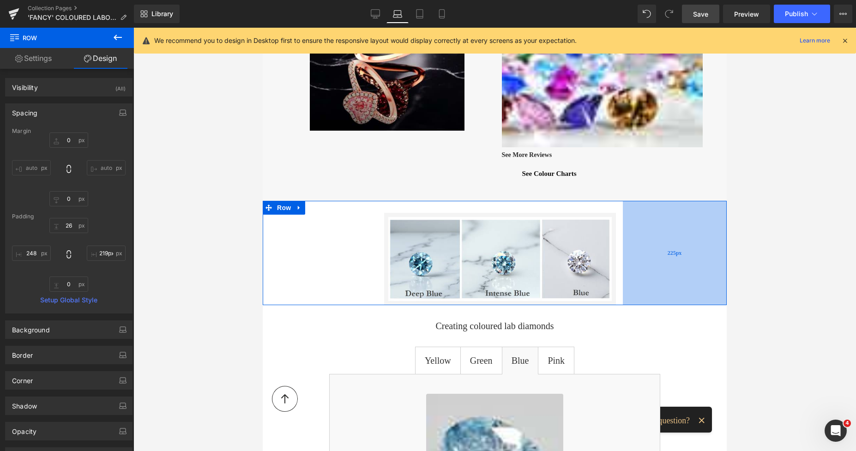
type input "218px"
drag, startPoint x: 626, startPoint y: 235, endPoint x: 640, endPoint y: 235, distance: 13.9
click at [640, 235] on div "218px" at bounding box center [676, 253] width 101 height 105
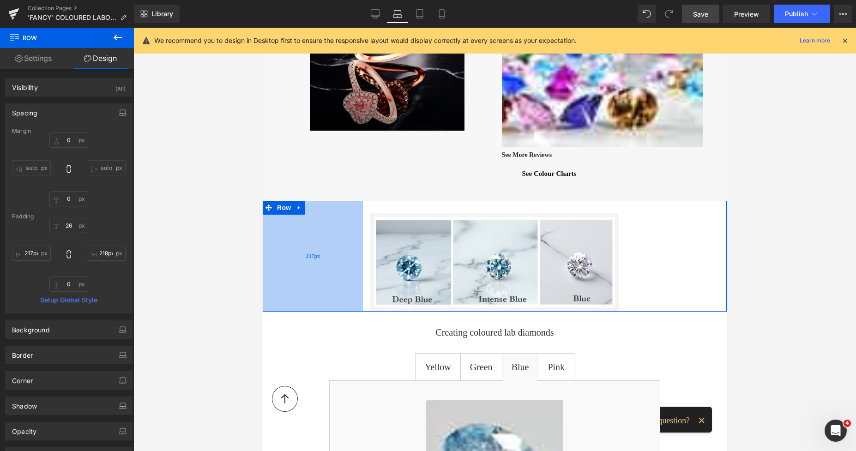
type input "218px"
drag, startPoint x: 327, startPoint y: 255, endPoint x: 313, endPoint y: 252, distance: 14.2
click at [313, 252] on div "218px" at bounding box center [313, 256] width 101 height 110
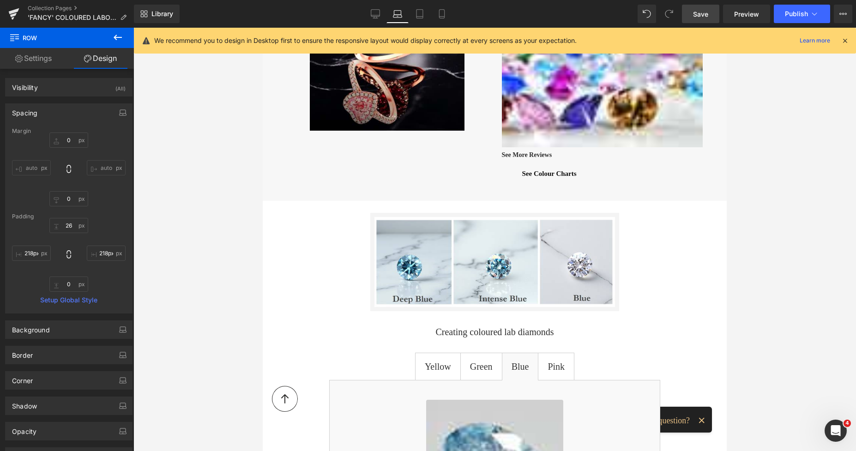
drag, startPoint x: 701, startPoint y: 14, endPoint x: 300, endPoint y: 135, distance: 419.0
click at [701, 14] on span "Save" at bounding box center [700, 14] width 15 height 10
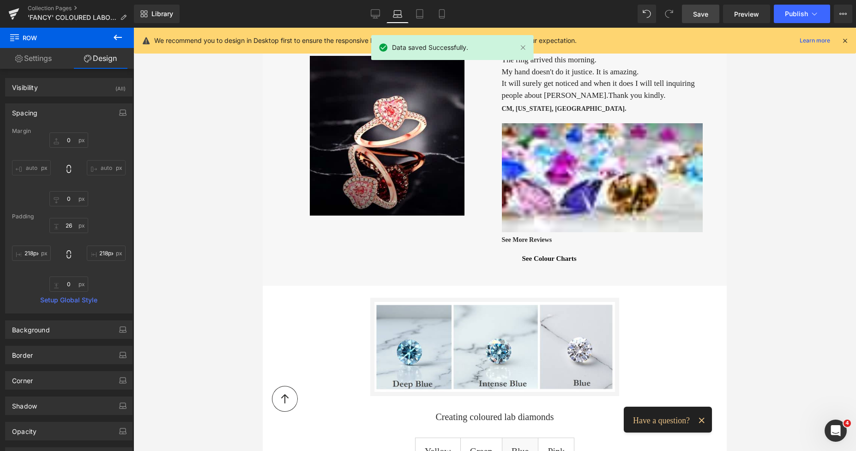
scroll to position [1092, 0]
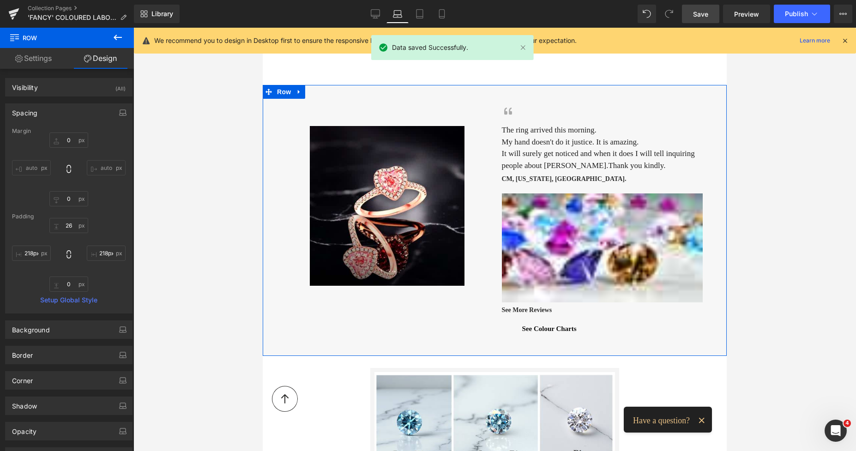
click at [592, 303] on span "Button" at bounding box center [602, 308] width 21 height 11
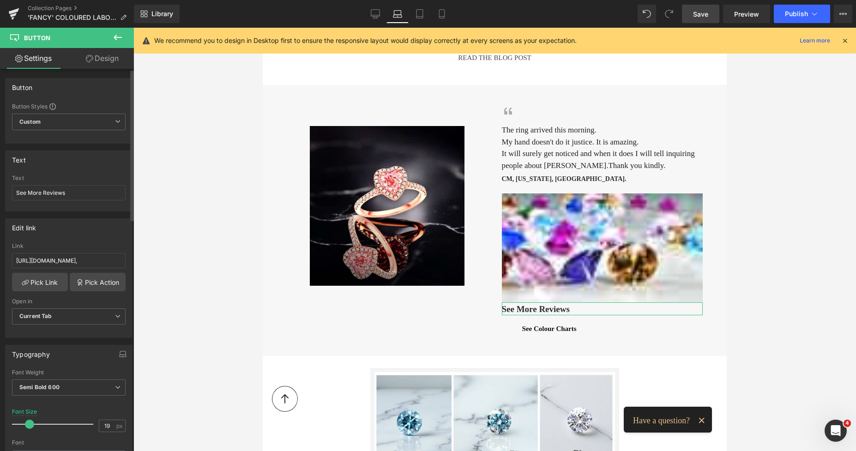
type input "20"
click at [29, 423] on span at bounding box center [31, 424] width 9 height 9
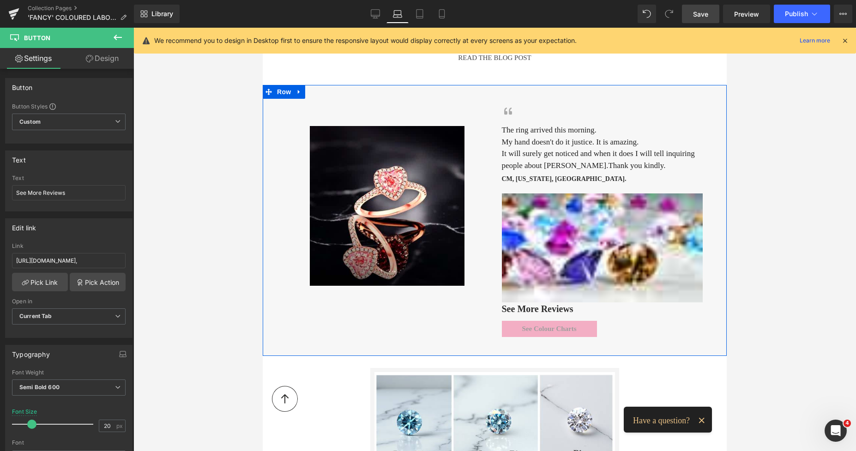
click at [522, 324] on span "See Colour Charts" at bounding box center [549, 329] width 54 height 10
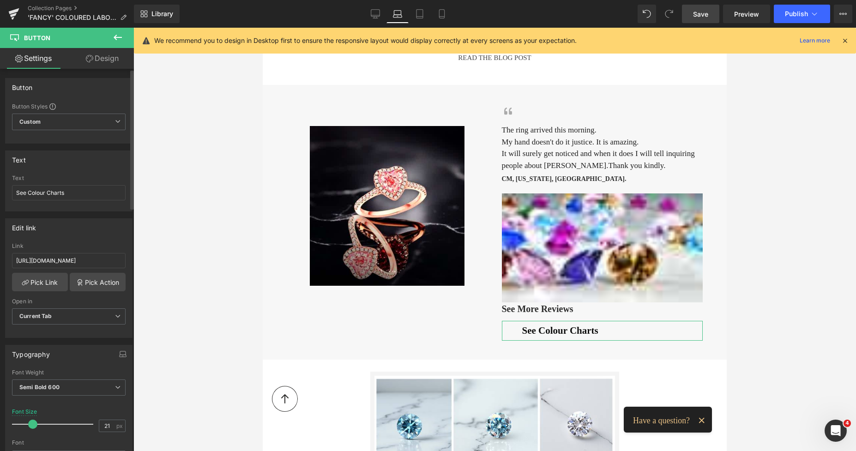
type input "20"
click at [34, 426] on span at bounding box center [31, 424] width 9 height 9
click at [116, 60] on link "Design" at bounding box center [102, 58] width 67 height 21
click at [0, 0] on div "Spacing" at bounding box center [0, 0] width 0 height 0
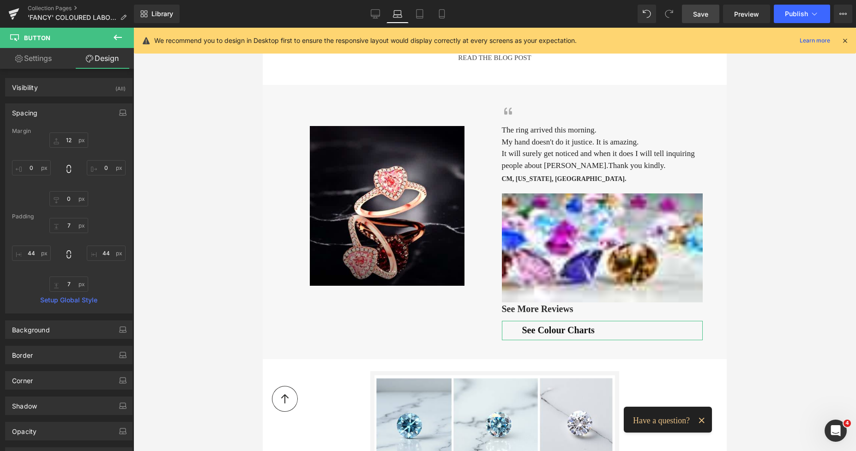
type input "12"
type input "0"
type input "7"
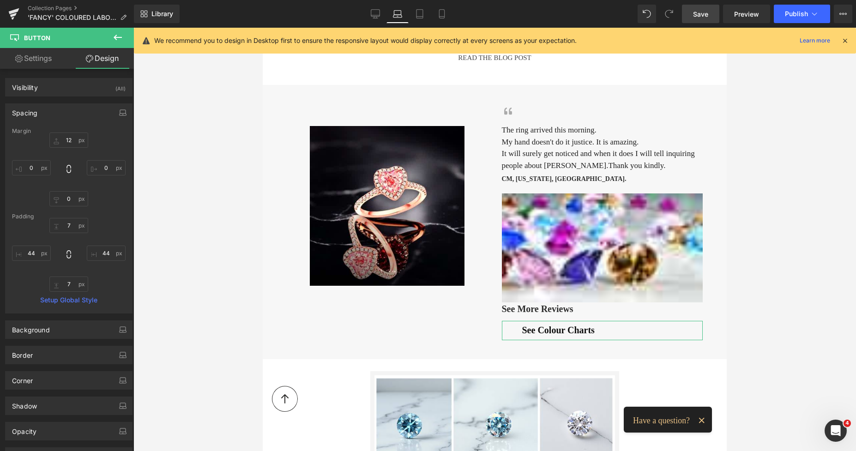
type input "44"
type input "7"
click at [28, 249] on input "44" at bounding box center [31, 253] width 39 height 15
type input "0"
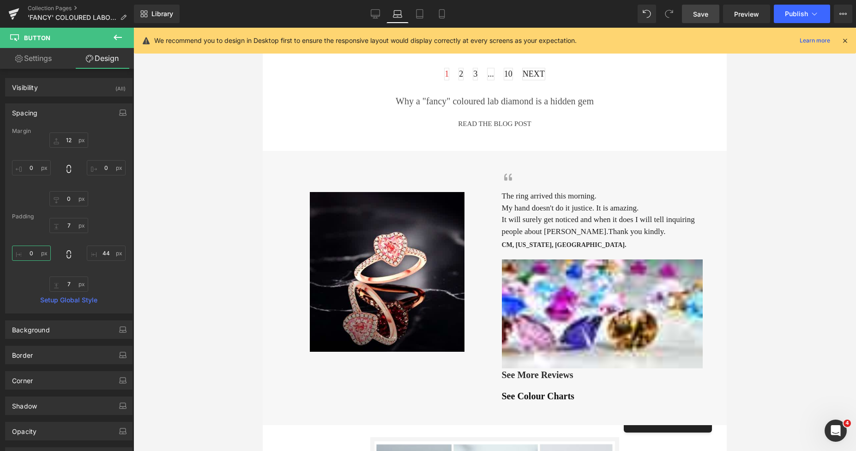
scroll to position [980, 0]
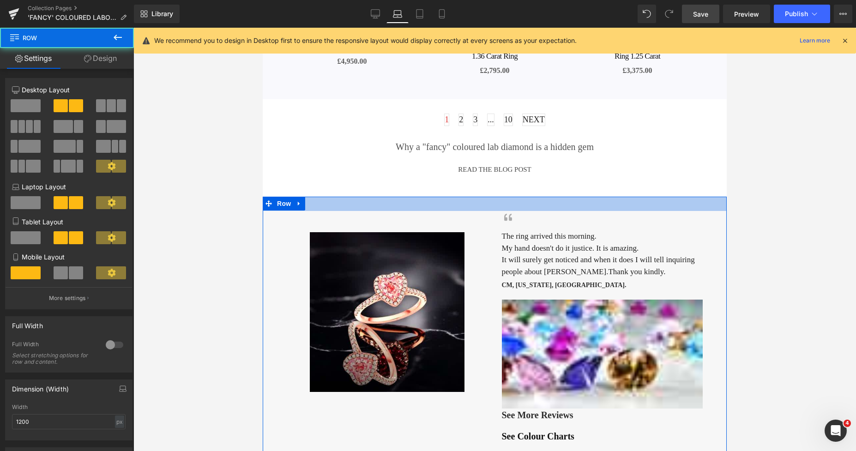
drag, startPoint x: 566, startPoint y: 188, endPoint x: 562, endPoint y: 182, distance: 6.7
click at [562, 182] on div "Shop the lowest prices available online Text Block Row Image Fancy Coloured Lab…" at bounding box center [495, 421] width 464 height 2591
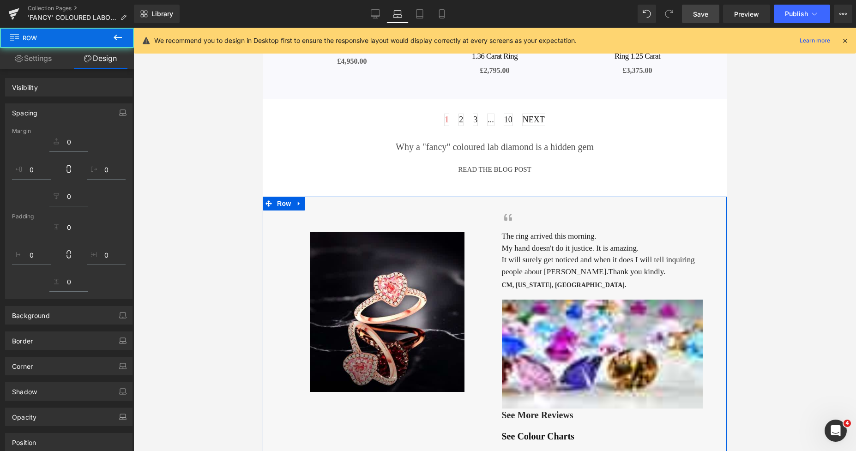
click at [548, 151] on div "Shop the lowest prices available online Text Block Row Image Fancy Coloured Lab…" at bounding box center [495, 421] width 464 height 2591
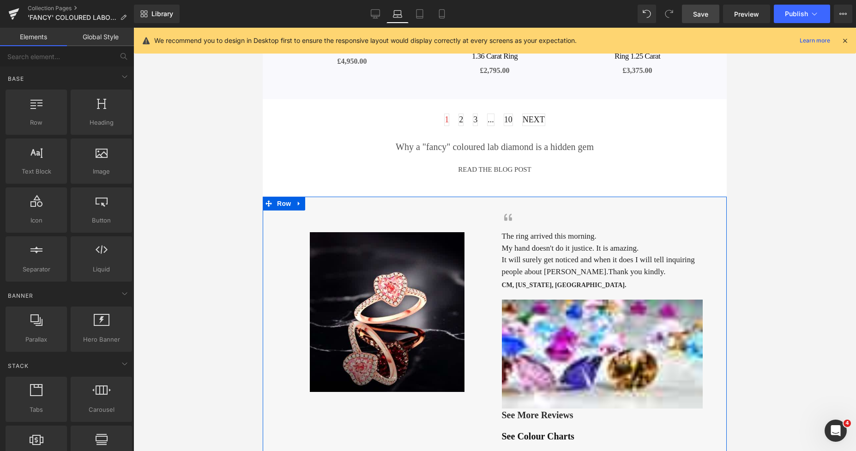
click at [707, 14] on span "Save" at bounding box center [700, 14] width 15 height 10
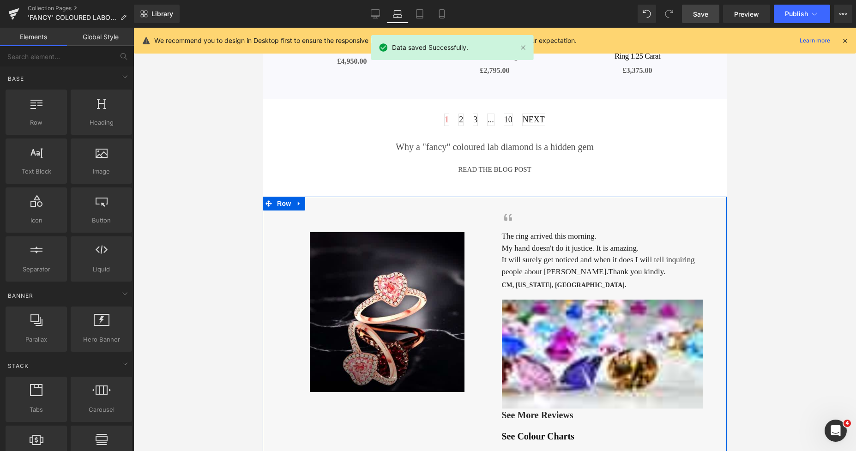
click at [696, 13] on span "Save" at bounding box center [700, 14] width 15 height 10
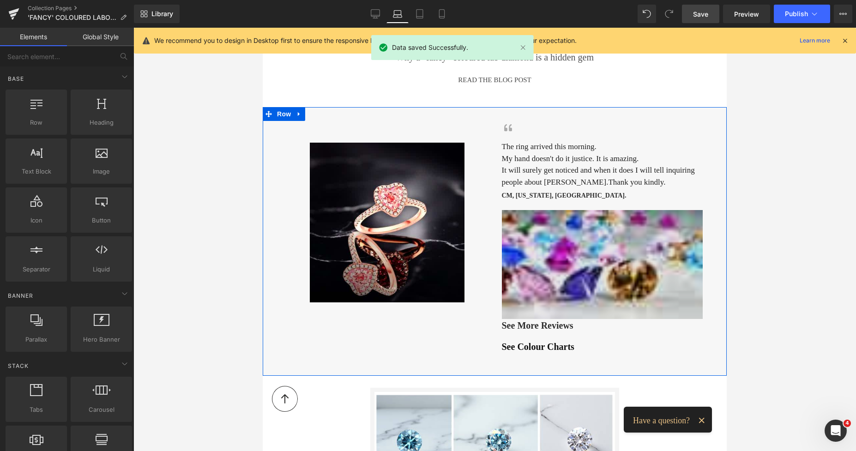
scroll to position [1087, 0]
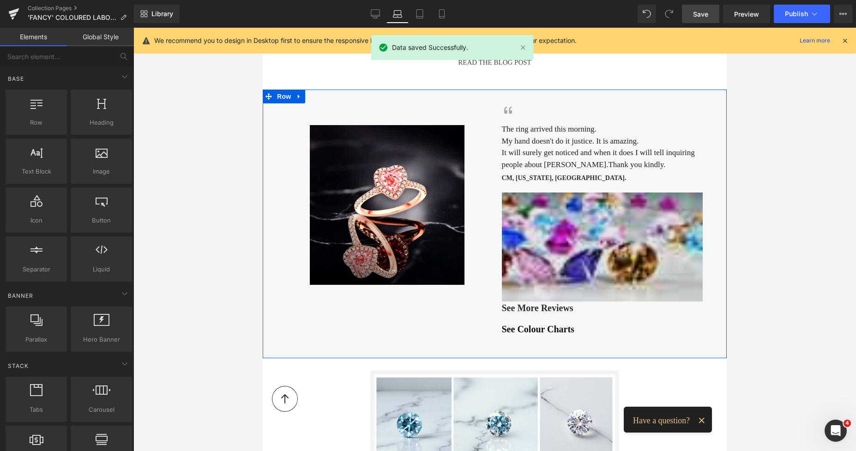
click at [619, 218] on img at bounding box center [602, 247] width 201 height 109
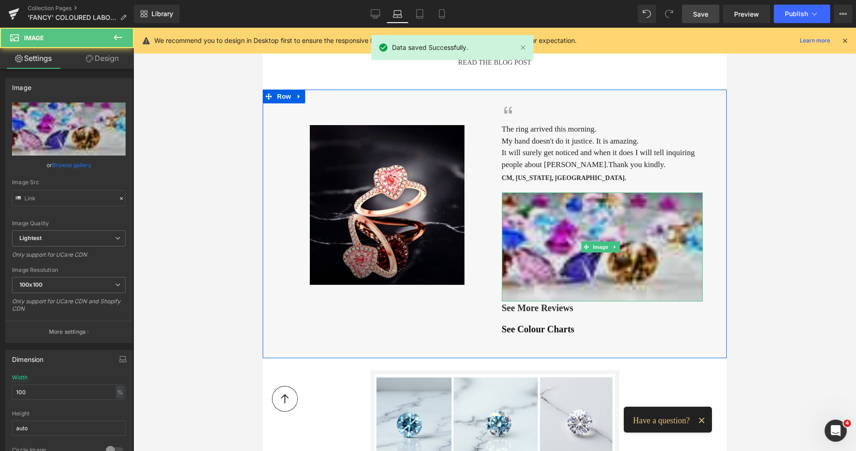
type input "https://ucarecdn.com/74d1a13d-6017-4cb0-bf57-18ce043c7f9d/-/format/auto/-/previ…"
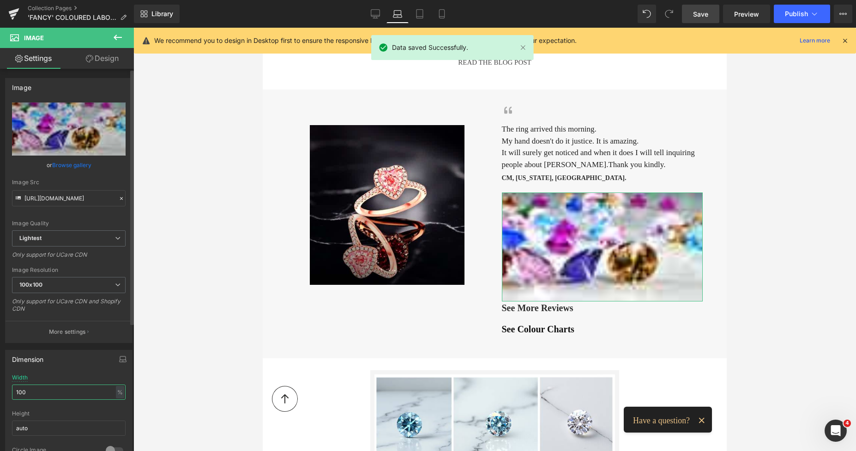
drag, startPoint x: 62, startPoint y: 386, endPoint x: 4, endPoint y: 382, distance: 58.3
click at [4, 382] on div "Dimension 100% Width 100 % % px auto Height auto 0 Circle Image" at bounding box center [69, 405] width 138 height 124
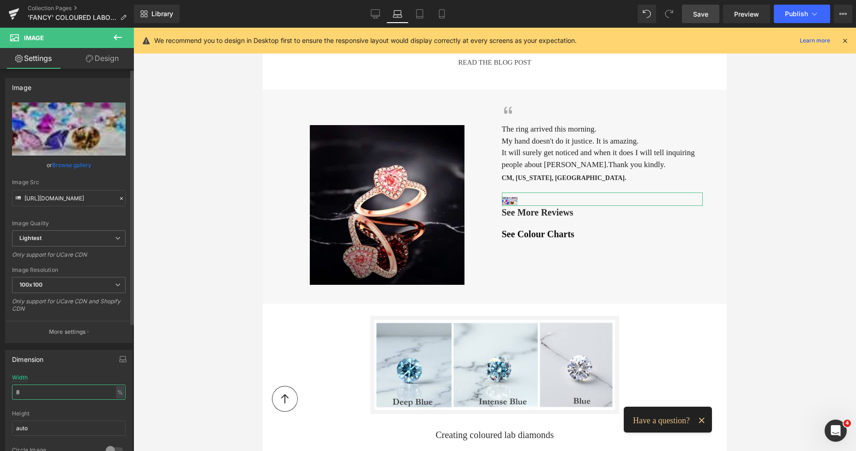
type input "84"
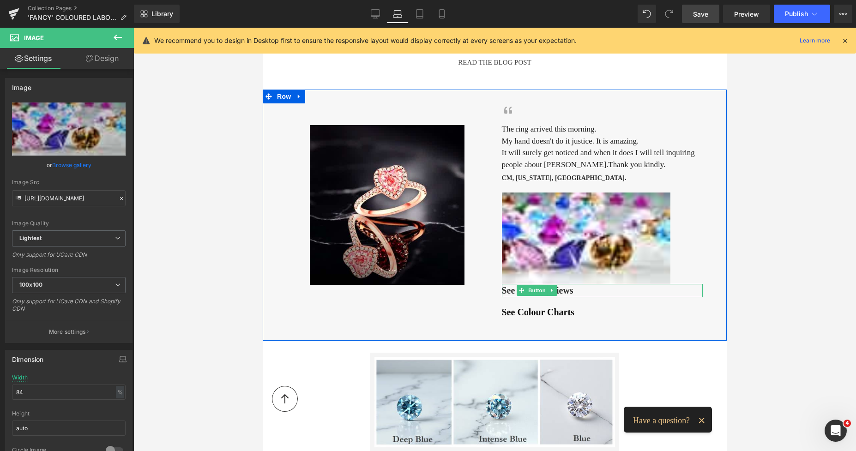
click at [587, 284] on div "See More Reviews" at bounding box center [602, 290] width 201 height 13
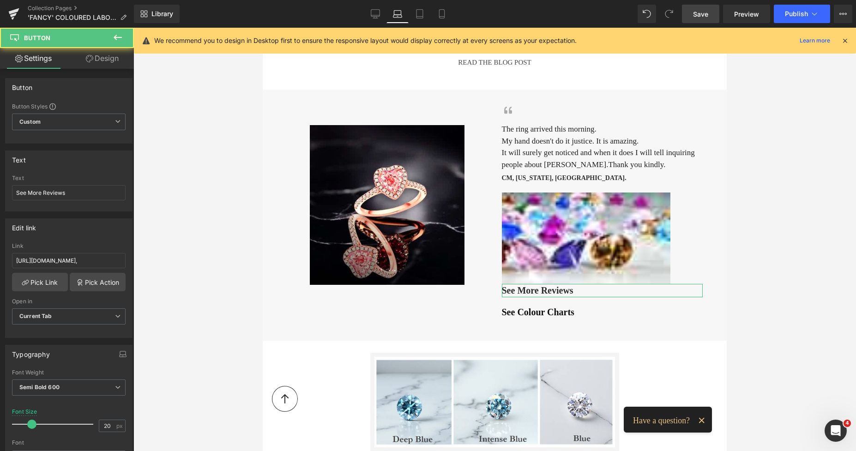
click at [107, 62] on link "Design" at bounding box center [102, 58] width 67 height 21
click at [0, 0] on div "Spacing" at bounding box center [0, 0] width 0 height 0
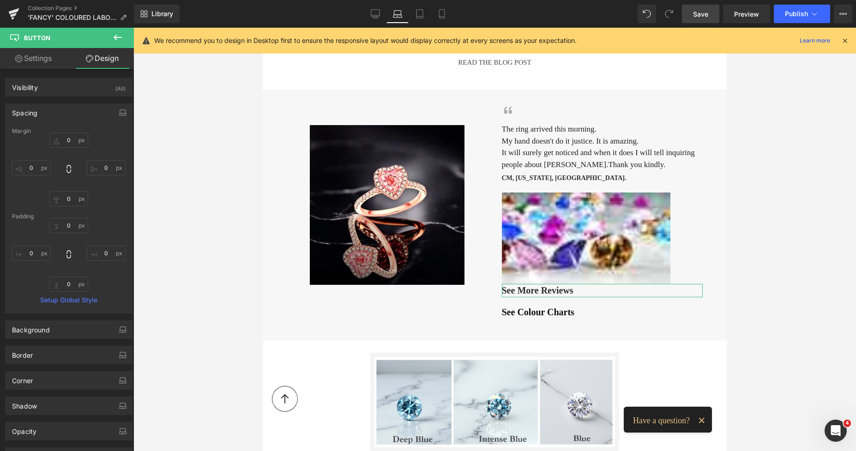
type input "0"
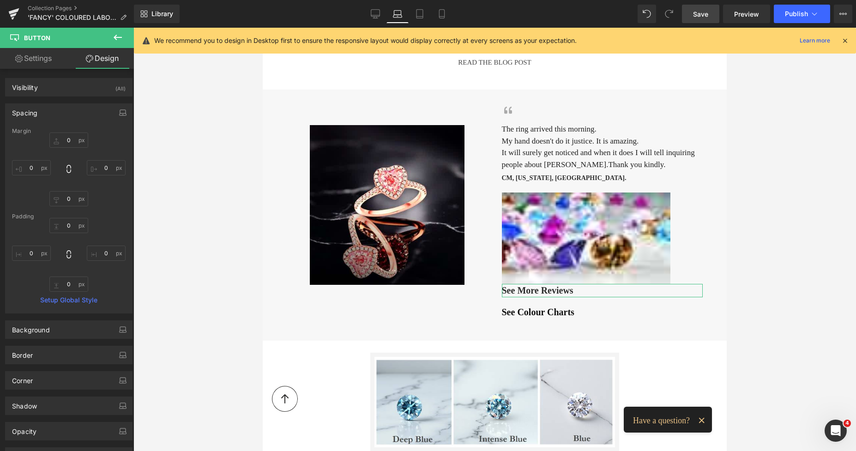
type input "0"
click at [66, 145] on input "0" at bounding box center [68, 140] width 39 height 15
type input "12"
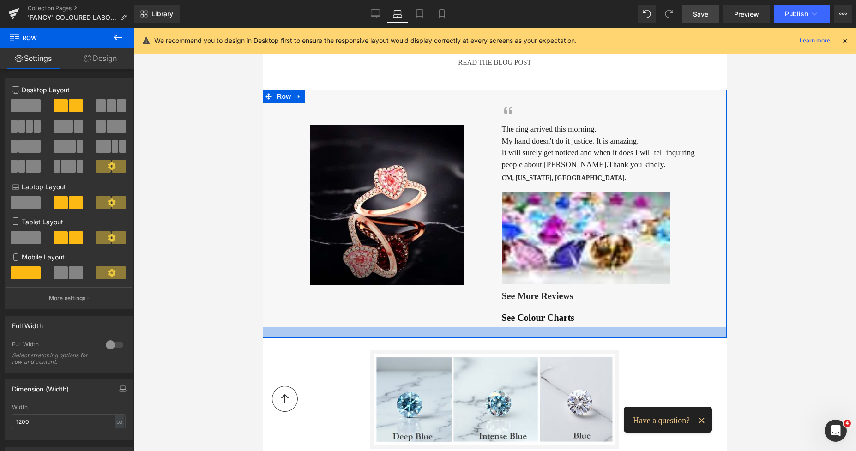
drag, startPoint x: 564, startPoint y: 332, endPoint x: 558, endPoint y: 323, distance: 10.3
click at [558, 327] on div at bounding box center [495, 332] width 464 height 11
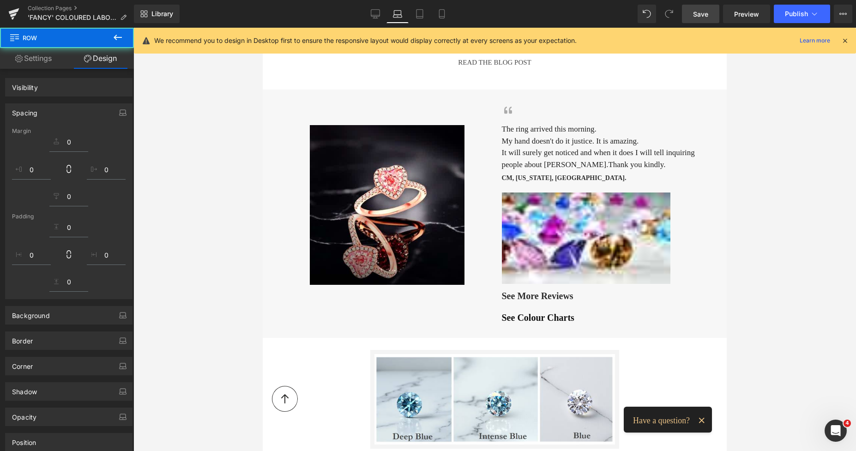
click at [700, 13] on span "Save" at bounding box center [700, 14] width 15 height 10
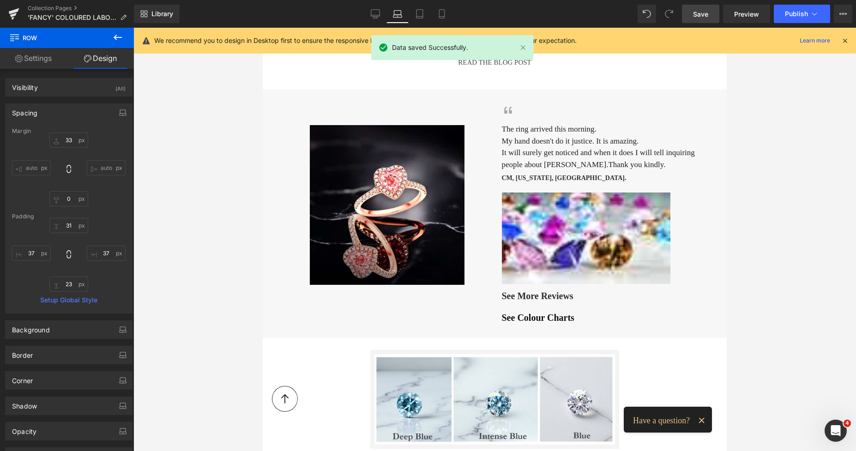
drag, startPoint x: 724, startPoint y: 181, endPoint x: 993, endPoint y: 238, distance: 275.3
click at [695, 11] on span "Save" at bounding box center [700, 14] width 15 height 10
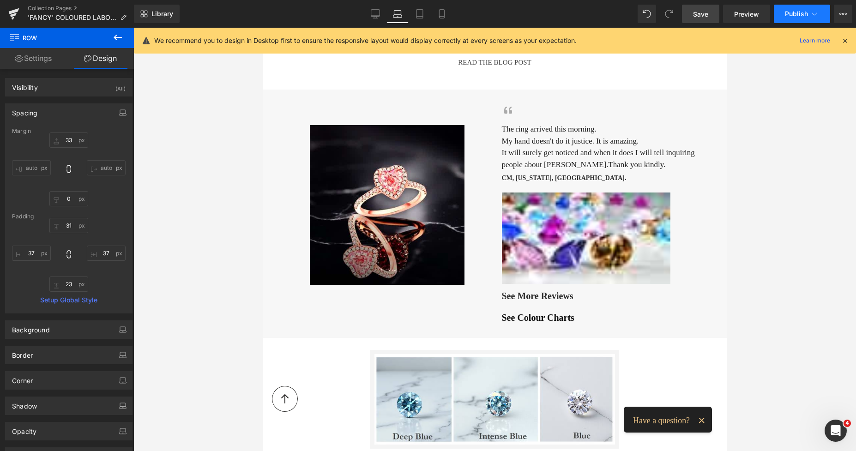
click at [792, 15] on span "Publish" at bounding box center [796, 13] width 23 height 7
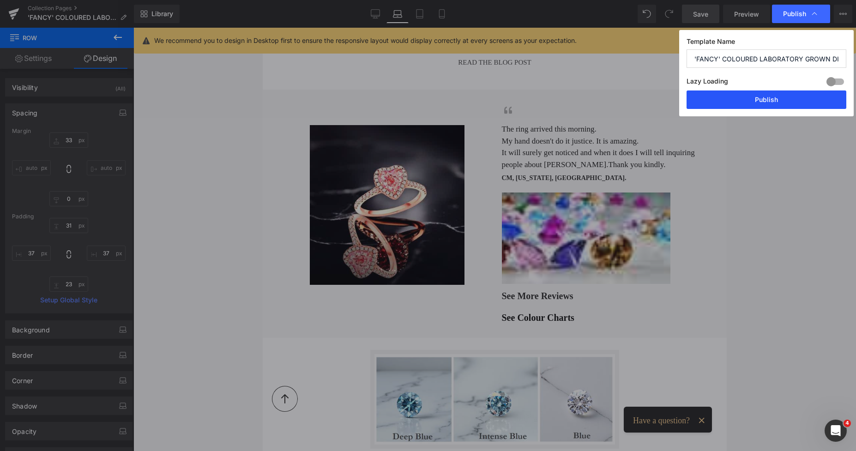
click at [777, 99] on button "Publish" at bounding box center [767, 100] width 160 height 18
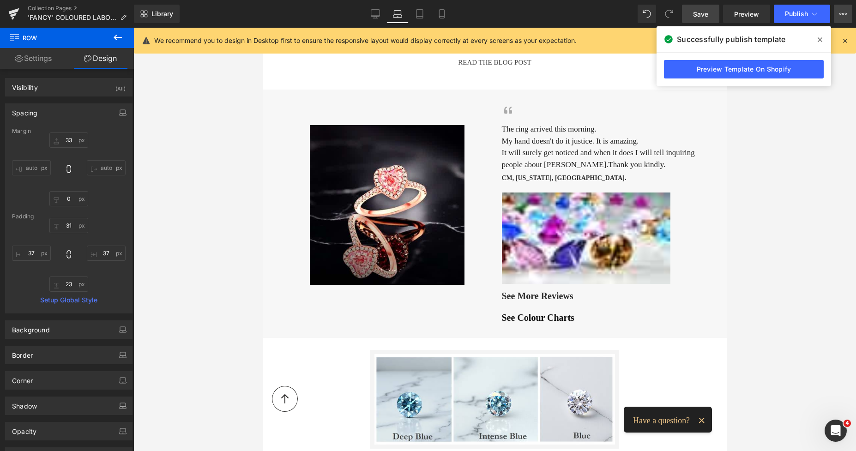
click at [840, 14] on icon at bounding box center [843, 13] width 7 height 7
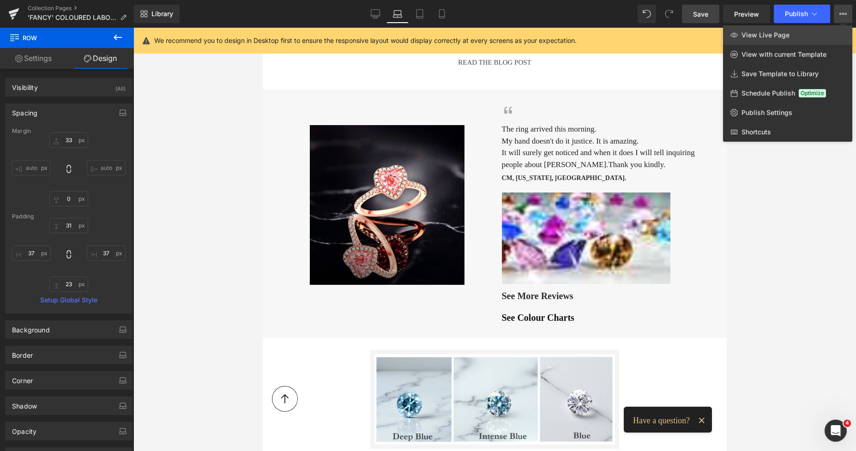
click at [804, 32] on link "View Live Page" at bounding box center [787, 34] width 129 height 19
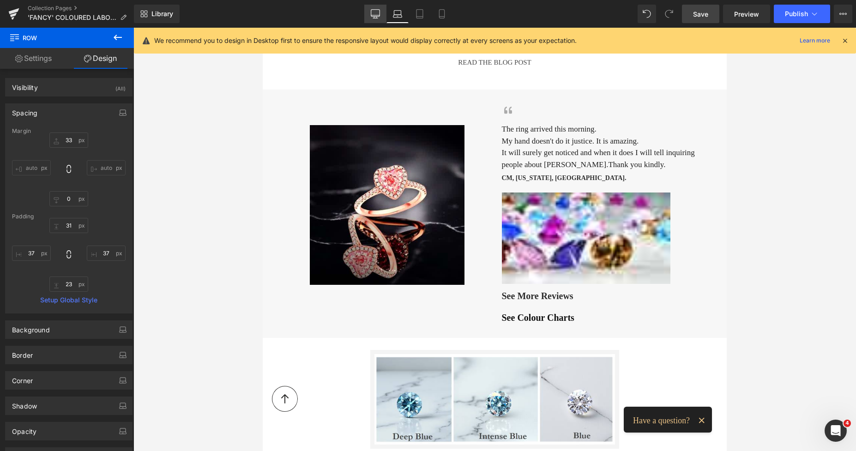
drag, startPoint x: 382, startPoint y: 17, endPoint x: 248, endPoint y: 33, distance: 135.4
click at [382, 17] on link "Desktop" at bounding box center [375, 14] width 22 height 18
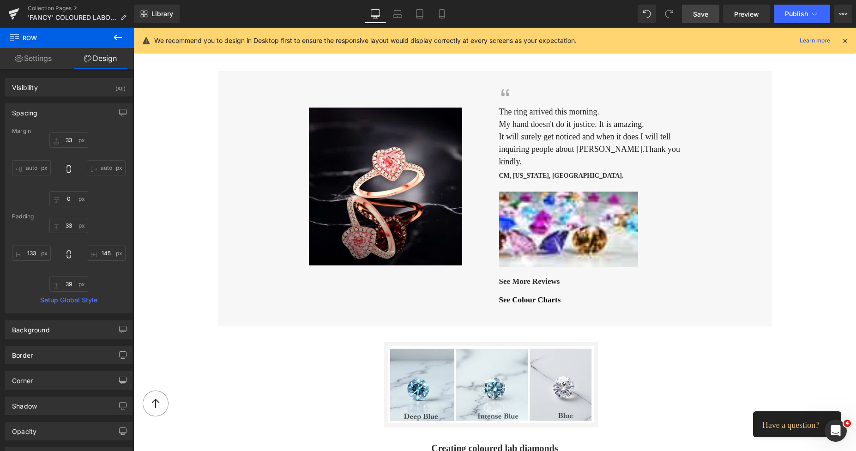
type input "33"
type input "0"
type input "33"
type input "145"
type input "39"
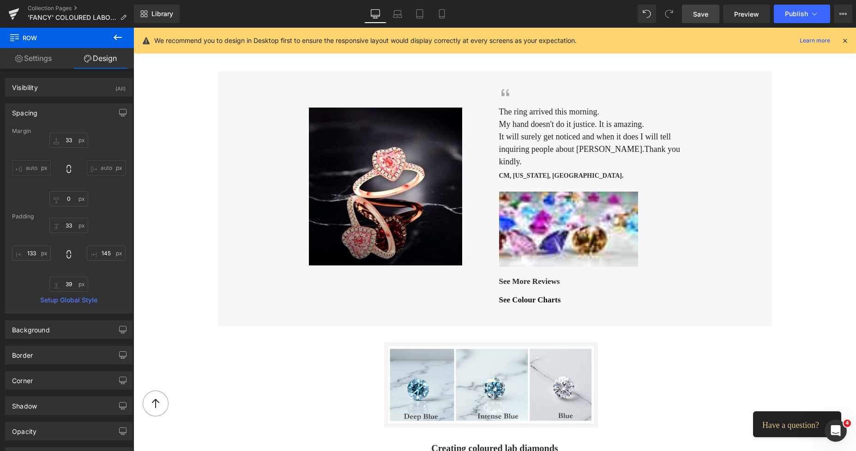
type input "133"
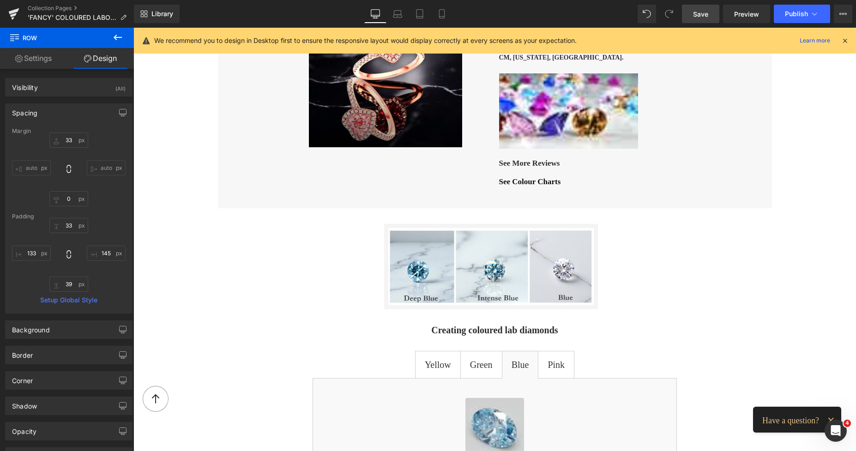
scroll to position [1255, 0]
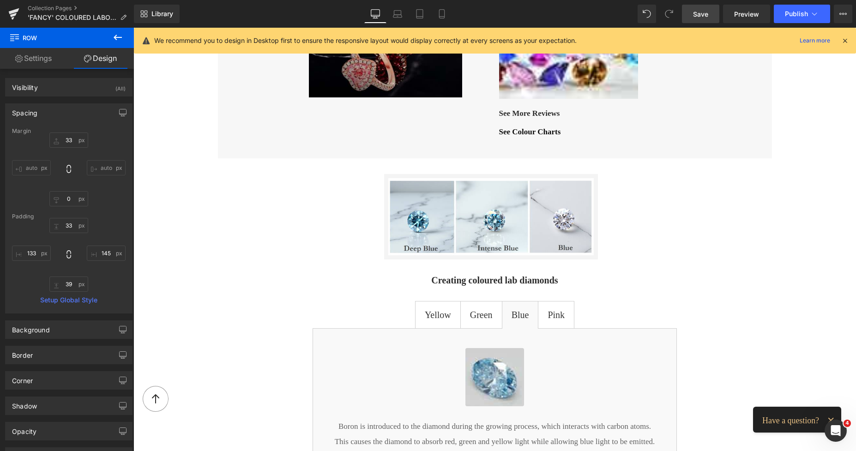
click at [133, 28] on div "218px" at bounding box center [133, 28] width 0 height 0
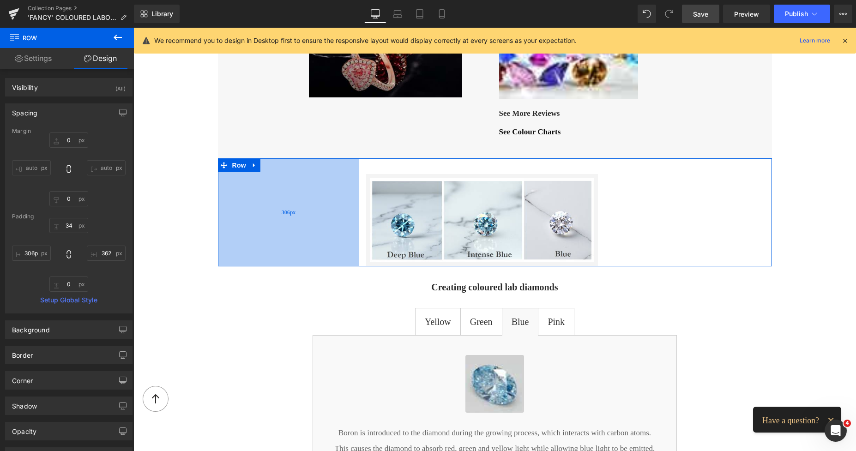
type input "307px"
drag, startPoint x: 320, startPoint y: 206, endPoint x: 302, endPoint y: 205, distance: 17.6
click at [302, 205] on div "307px" at bounding box center [289, 212] width 142 height 108
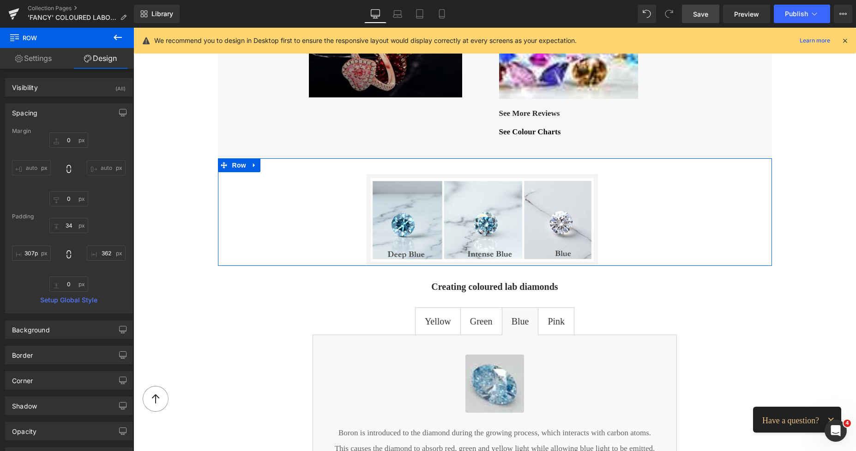
click at [623, 196] on div "Image Row 307px 218px" at bounding box center [495, 212] width 554 height 108
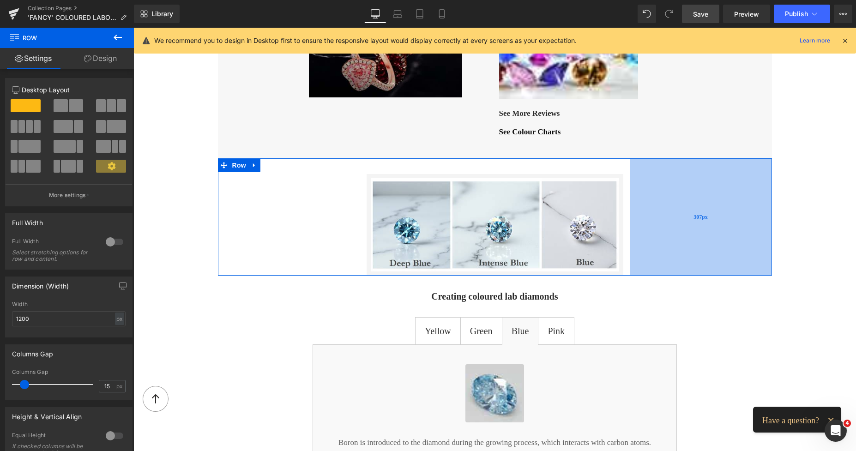
drag, startPoint x: 678, startPoint y: 180, endPoint x: 704, endPoint y: 186, distance: 26.0
click at [704, 186] on div "307px" at bounding box center [701, 216] width 142 height 117
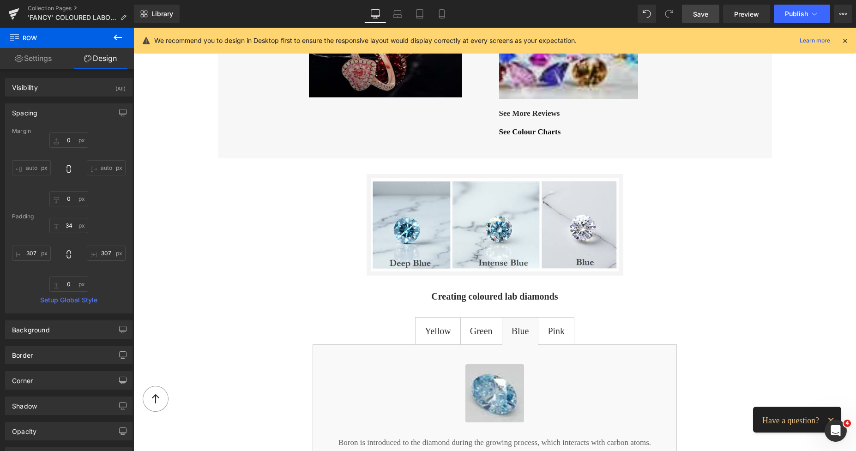
click at [539, 61] on img at bounding box center [568, 61] width 139 height 75
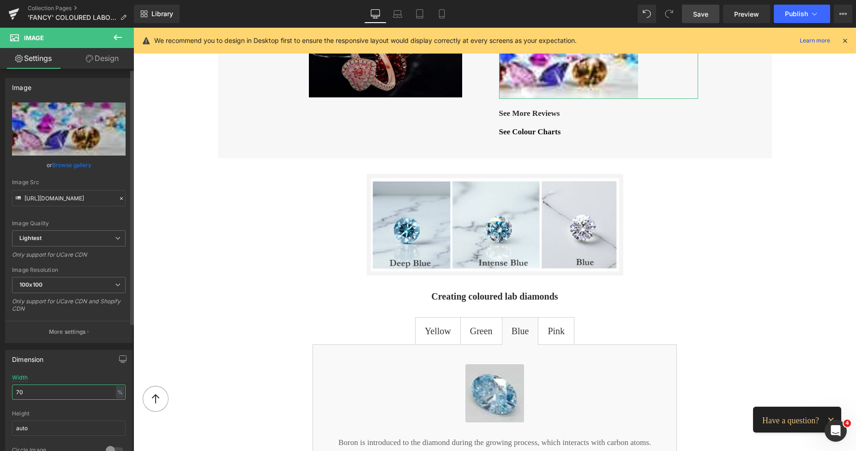
drag, startPoint x: 32, startPoint y: 389, endPoint x: 11, endPoint y: 390, distance: 21.3
click at [12, 390] on input "70" at bounding box center [69, 392] width 114 height 15
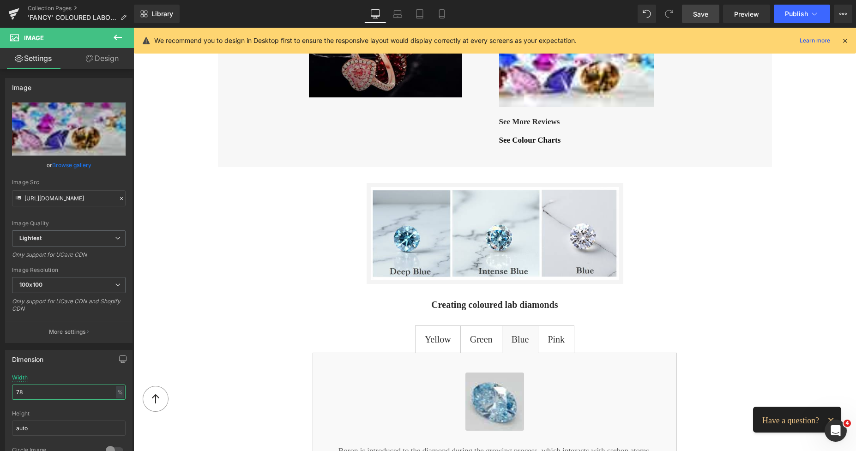
type input "78"
click at [701, 6] on link "Save" at bounding box center [700, 14] width 37 height 18
drag, startPoint x: 853, startPoint y: 209, endPoint x: 850, endPoint y: 65, distance: 144.1
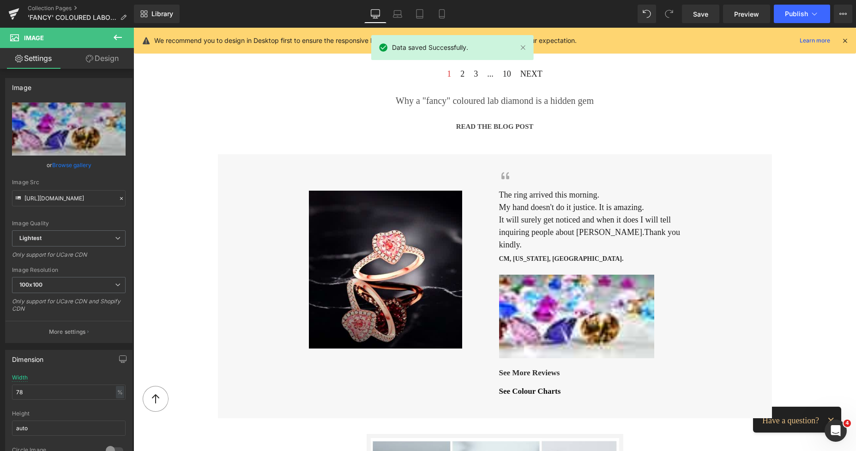
scroll to position [1004, 0]
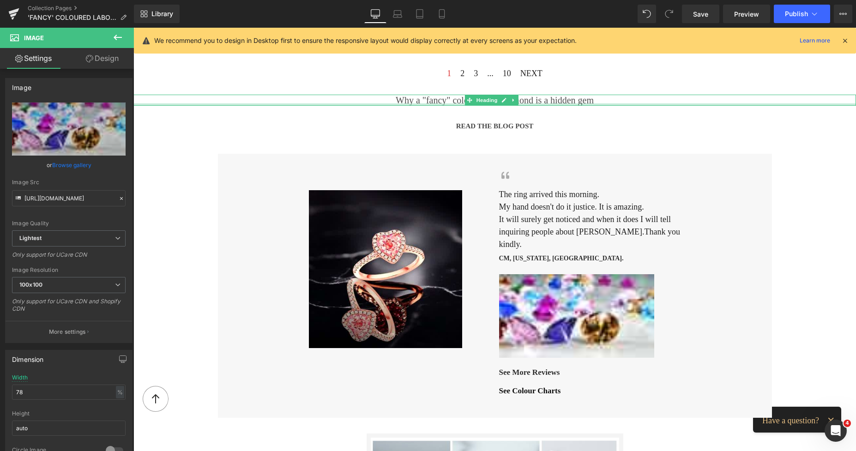
click at [394, 103] on div at bounding box center [494, 104] width 723 height 2
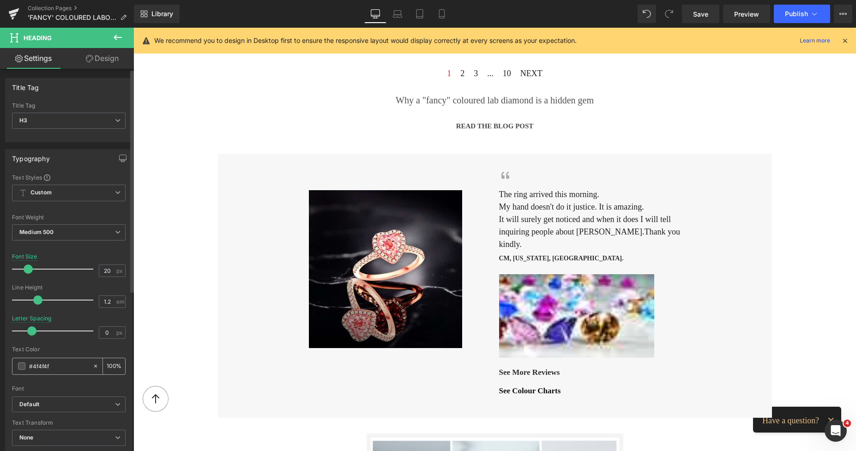
click at [21, 366] on span at bounding box center [21, 366] width 7 height 7
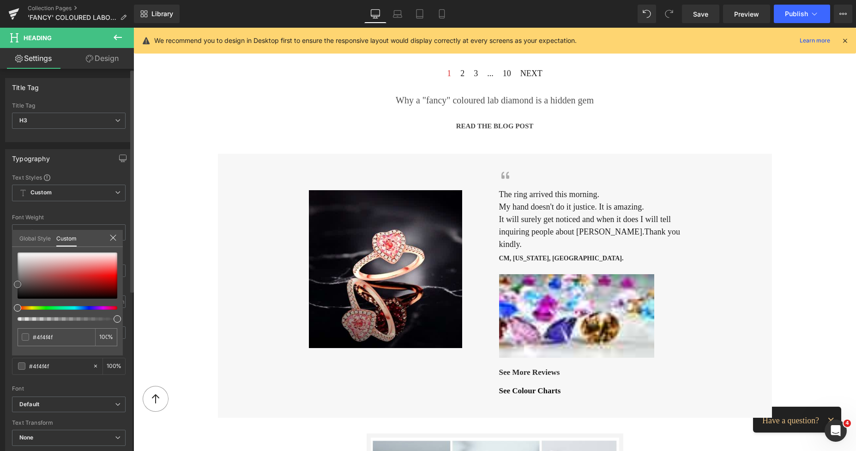
type input "#3a3a3a"
type input "#282828"
type input "#1c1c1c"
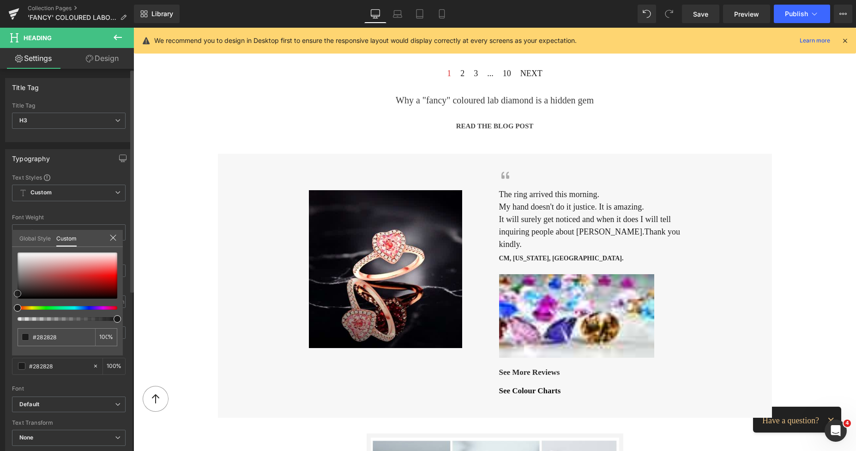
type input "#1c1c1c"
type input "#161616"
type input "#191919"
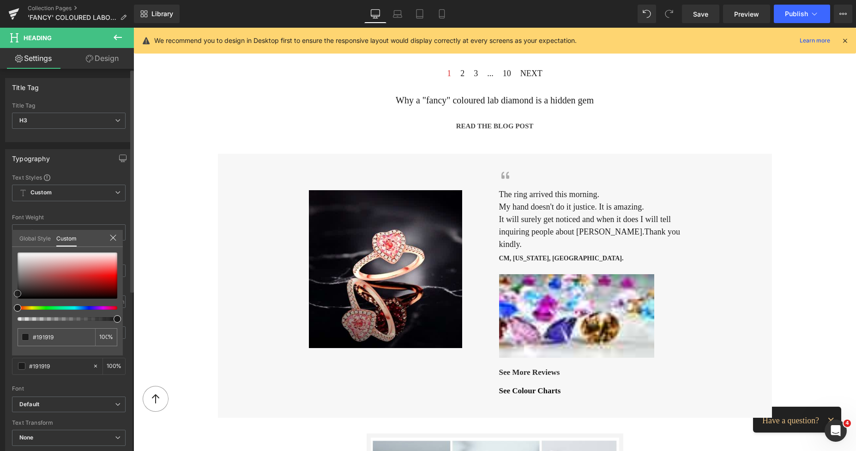
drag, startPoint x: 18, startPoint y: 285, endPoint x: 33, endPoint y: 293, distance: 17.4
click at [15, 294] on span at bounding box center [17, 293] width 7 height 7
type input "#1c1c1c"
click at [704, 12] on span "Save" at bounding box center [700, 14] width 15 height 10
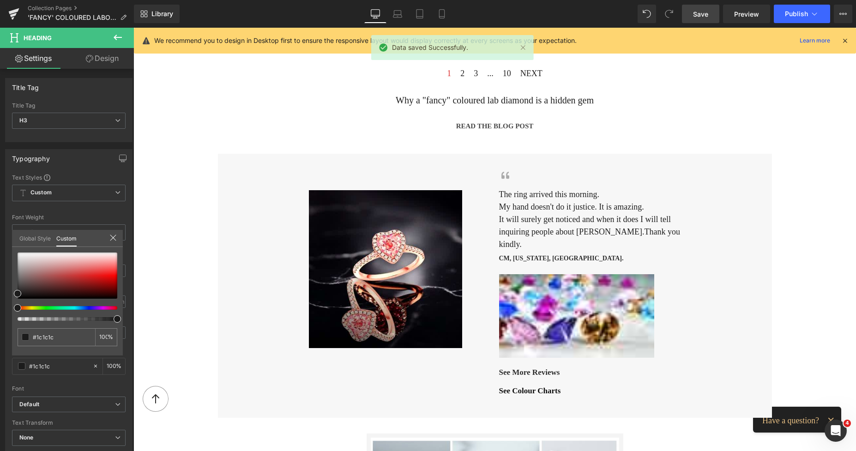
click at [700, 15] on span "Save" at bounding box center [700, 14] width 15 height 10
click at [796, 16] on span "Publish" at bounding box center [796, 13] width 23 height 7
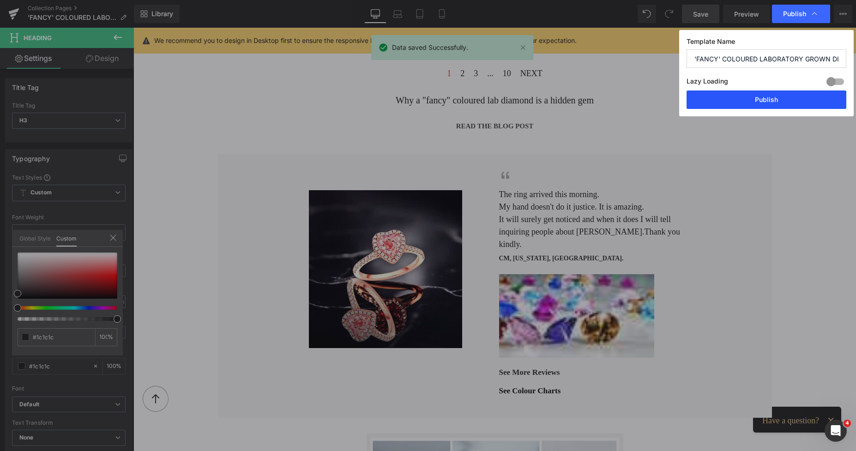
click at [771, 100] on button "Publish" at bounding box center [767, 100] width 160 height 18
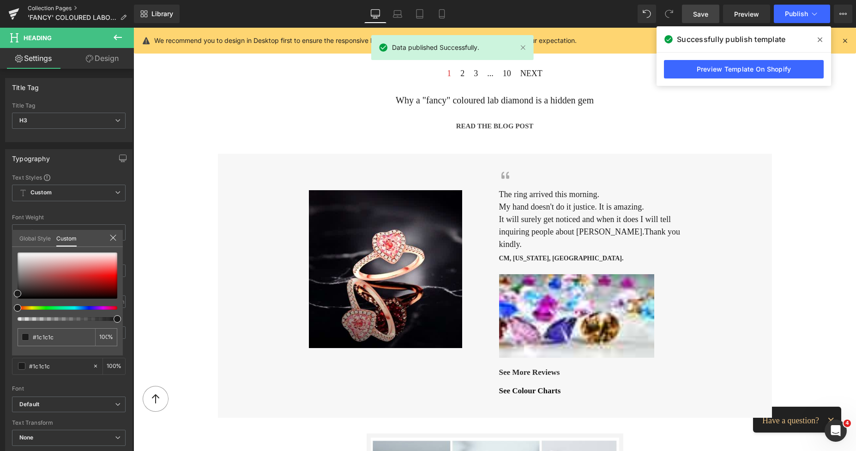
click at [64, 10] on link "Collection Pages" at bounding box center [81, 8] width 106 height 7
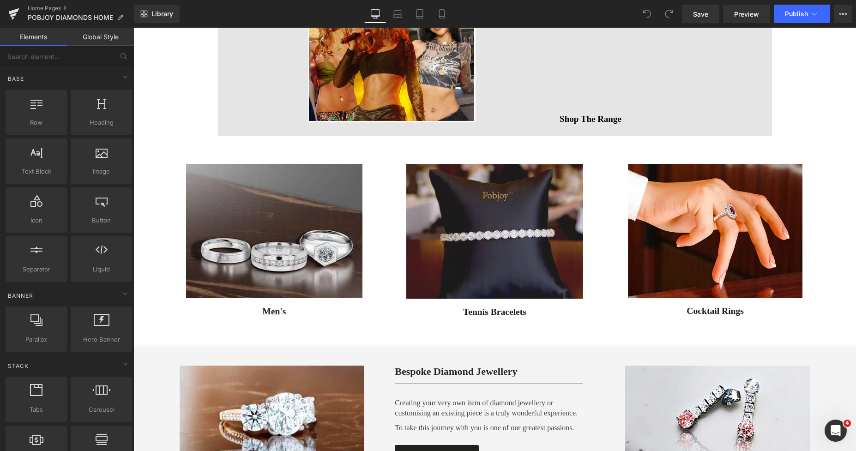
scroll to position [998, 0]
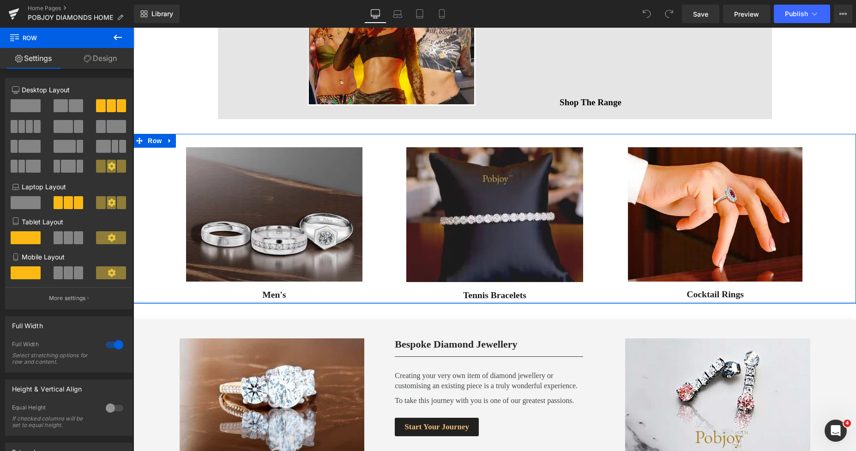
drag, startPoint x: 517, startPoint y: 310, endPoint x: 599, endPoint y: 236, distance: 110.2
click at [506, 299] on div "Image Men's Button Image Tennis Bracelets Button Image Cocktail Rings Button Row" at bounding box center [494, 218] width 723 height 169
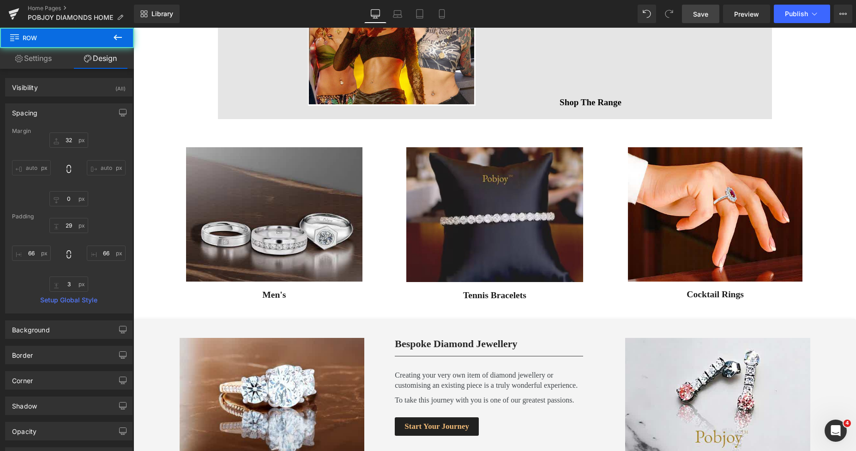
click at [700, 15] on span "Save" at bounding box center [700, 14] width 15 height 10
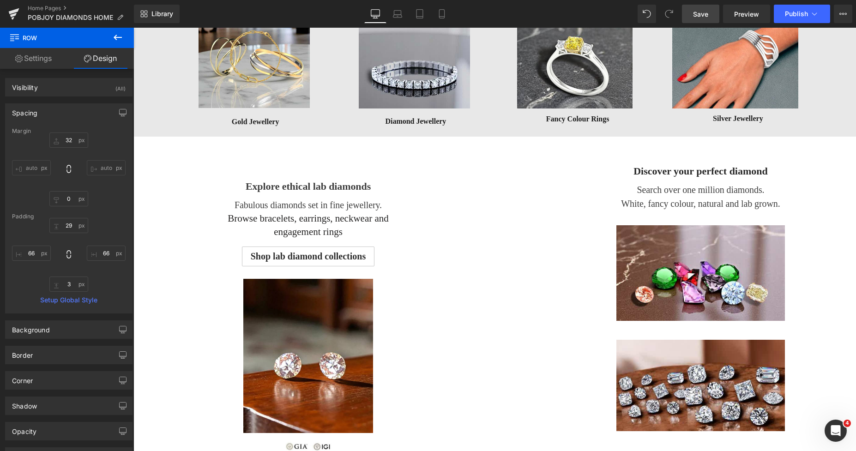
scroll to position [482, 0]
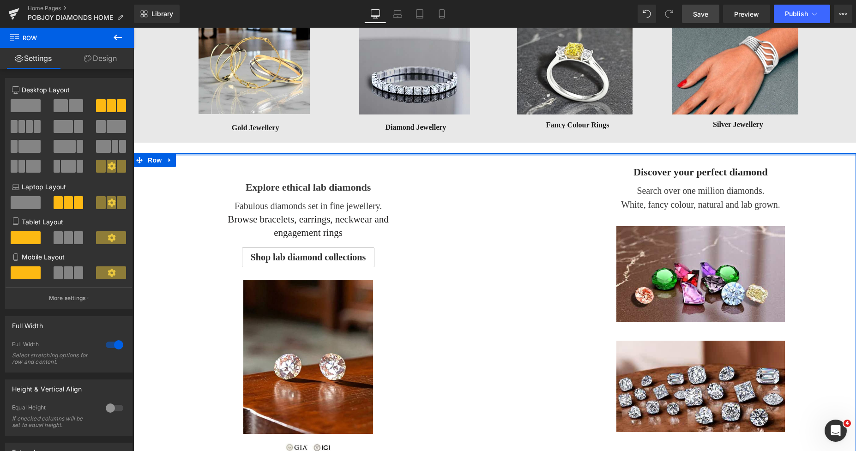
drag, startPoint x: 633, startPoint y: 156, endPoint x: 630, endPoint y: 149, distance: 8.1
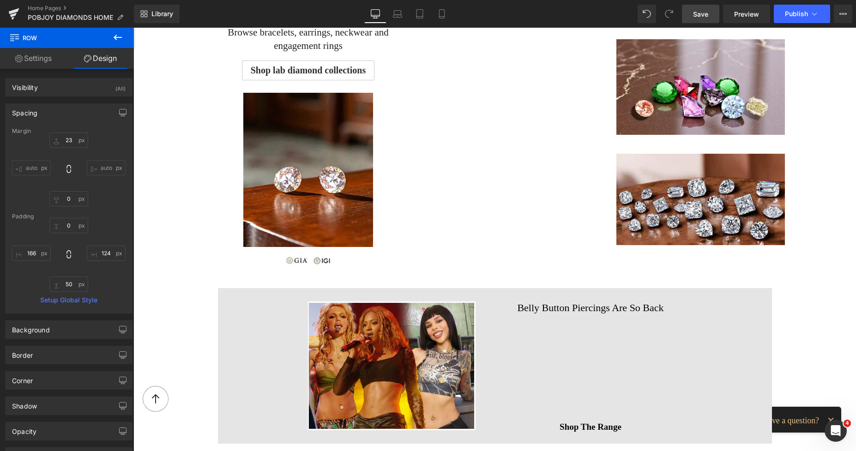
scroll to position [746, 0]
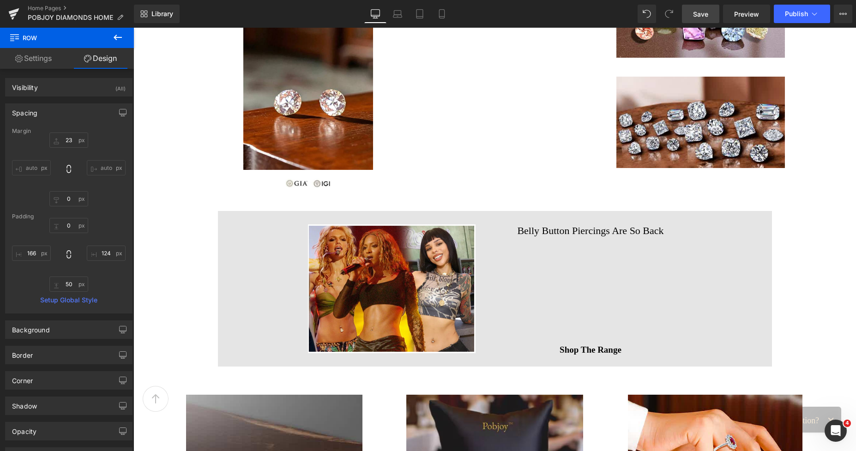
click at [528, 197] on div "Explore ethical lab diamonds Heading Fabulous diamonds set in fine jewellery. B…" at bounding box center [494, 50] width 723 height 322
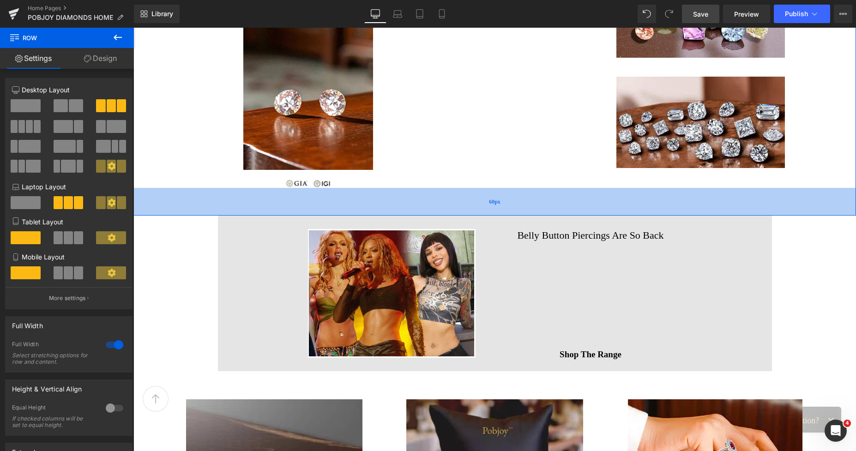
drag, startPoint x: 515, startPoint y: 209, endPoint x: 519, endPoint y: 214, distance: 5.9
click at [519, 214] on div "60px" at bounding box center [494, 202] width 723 height 28
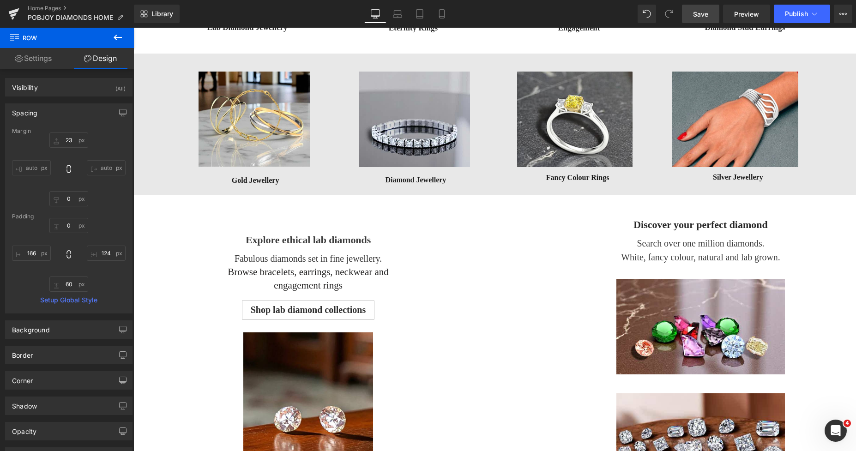
scroll to position [429, 0]
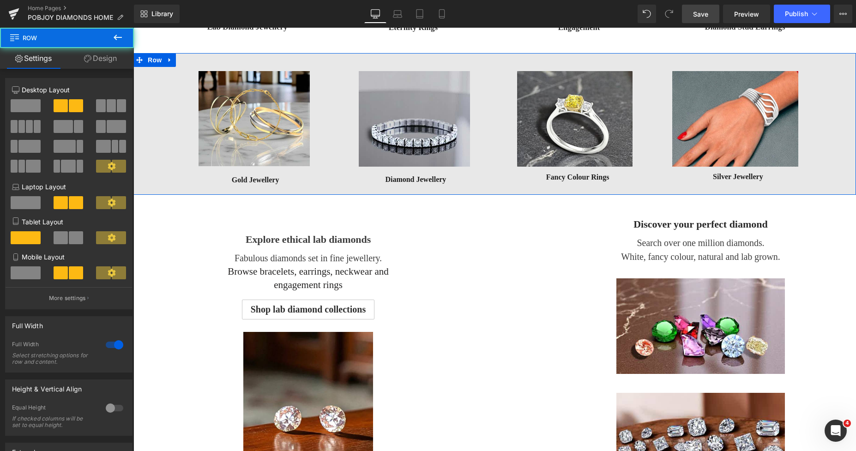
click at [847, 114] on div "Image Gold Jewellery Button Image Diamond Jewellery Button Row Image Fancy Colo…" at bounding box center [494, 124] width 723 height 142
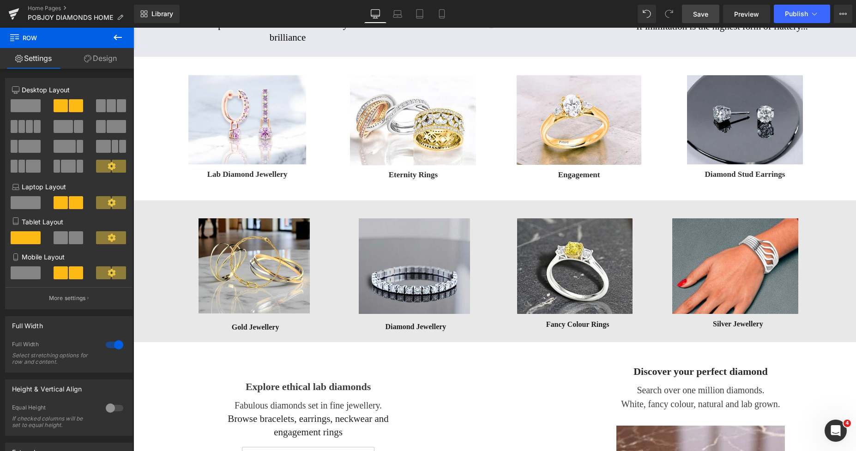
scroll to position [205, 0]
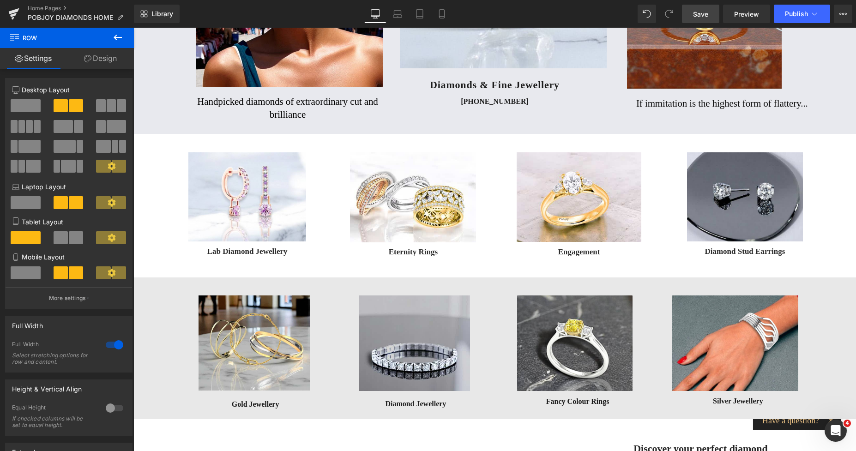
click at [133, 28] on div at bounding box center [133, 28] width 0 height 0
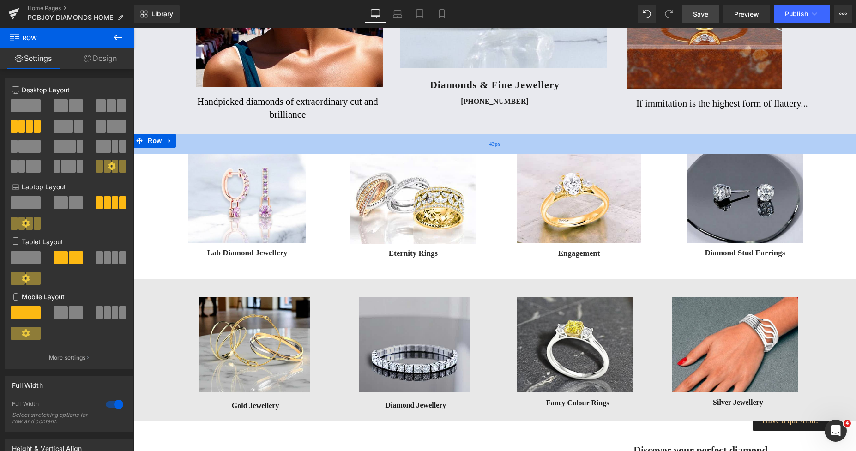
click at [626, 137] on div "43px" at bounding box center [494, 144] width 723 height 20
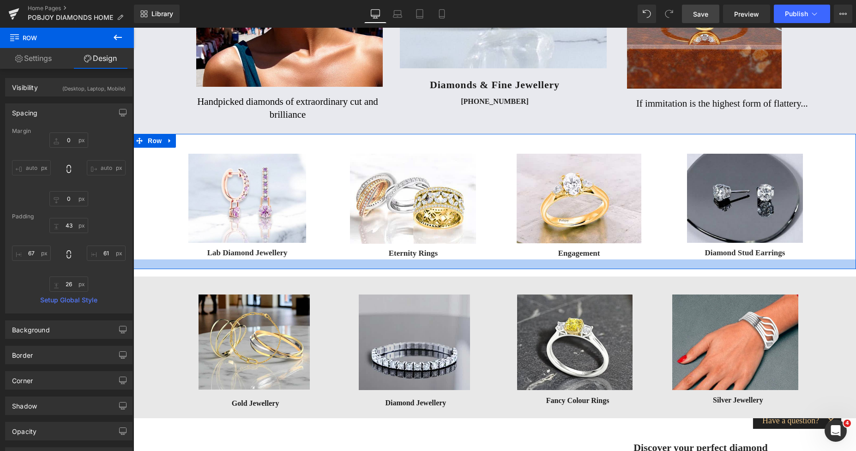
click at [564, 267] on div at bounding box center [494, 265] width 723 height 10
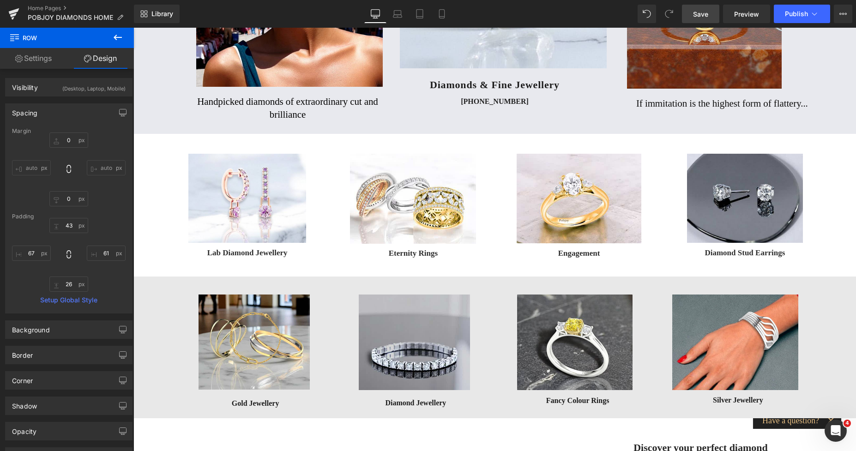
click at [702, 13] on span "Save" at bounding box center [700, 14] width 15 height 10
click at [705, 20] on link "Save" at bounding box center [700, 14] width 37 height 18
click at [703, 12] on span "Save" at bounding box center [700, 14] width 15 height 10
click at [794, 11] on span "Publish" at bounding box center [796, 13] width 23 height 7
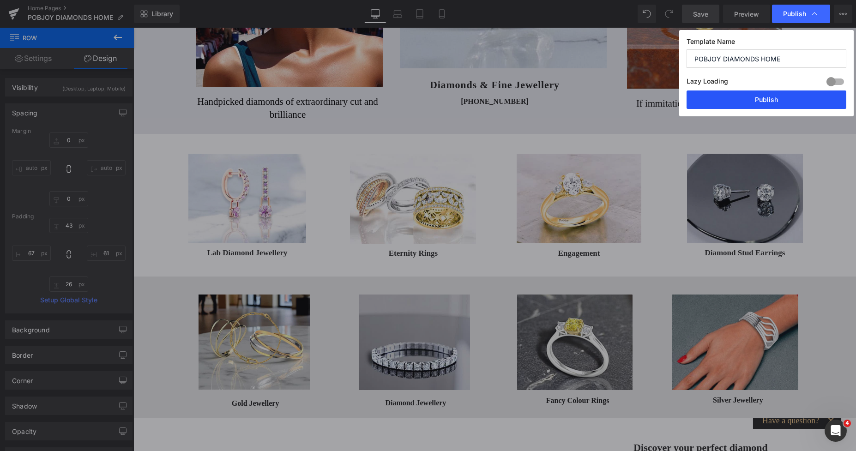
click at [762, 99] on button "Publish" at bounding box center [767, 100] width 160 height 18
